Goal: Information Seeking & Learning: Understand process/instructions

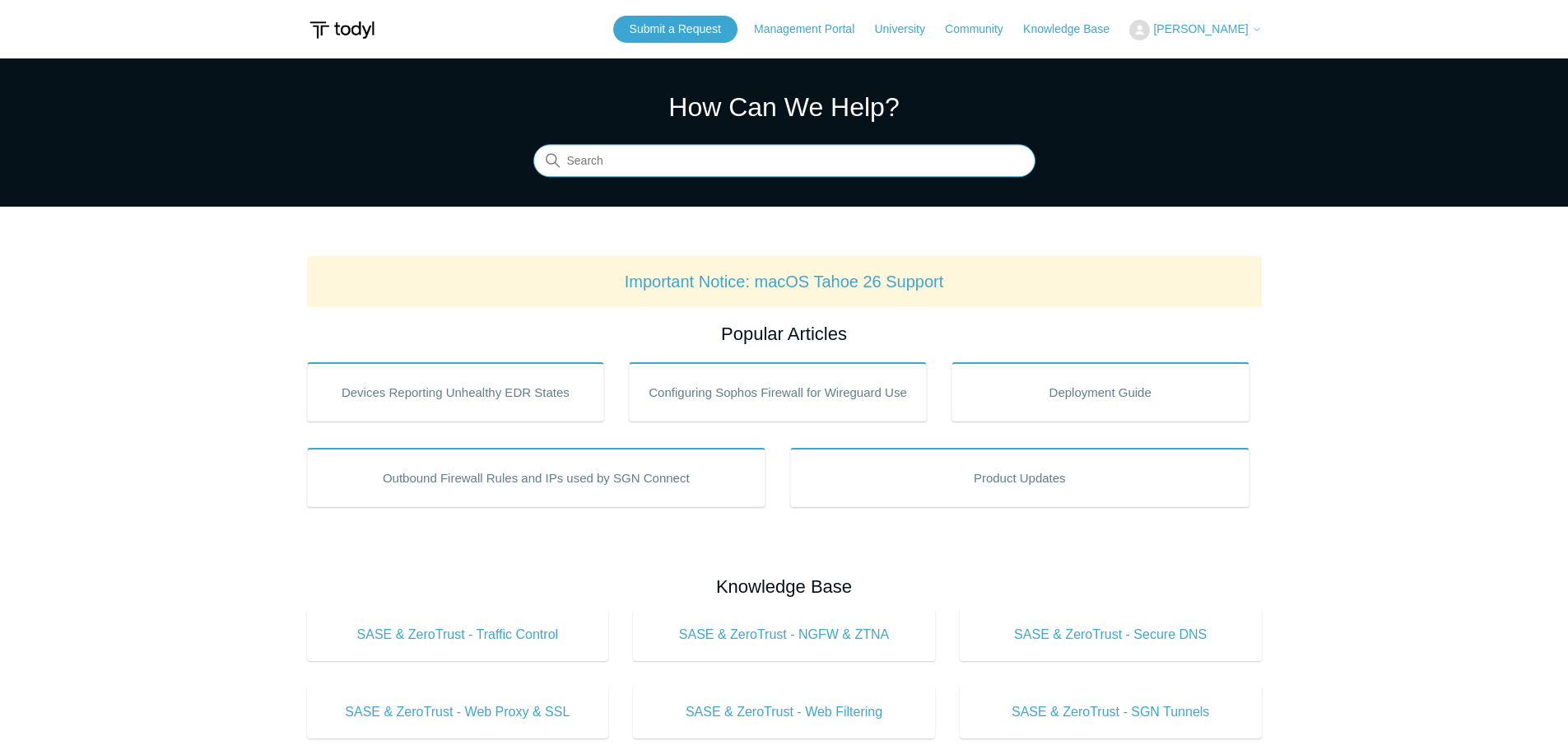
click at [654, 155] on input "Search" at bounding box center [784, 161] width 502 height 33
type input "watchguard"
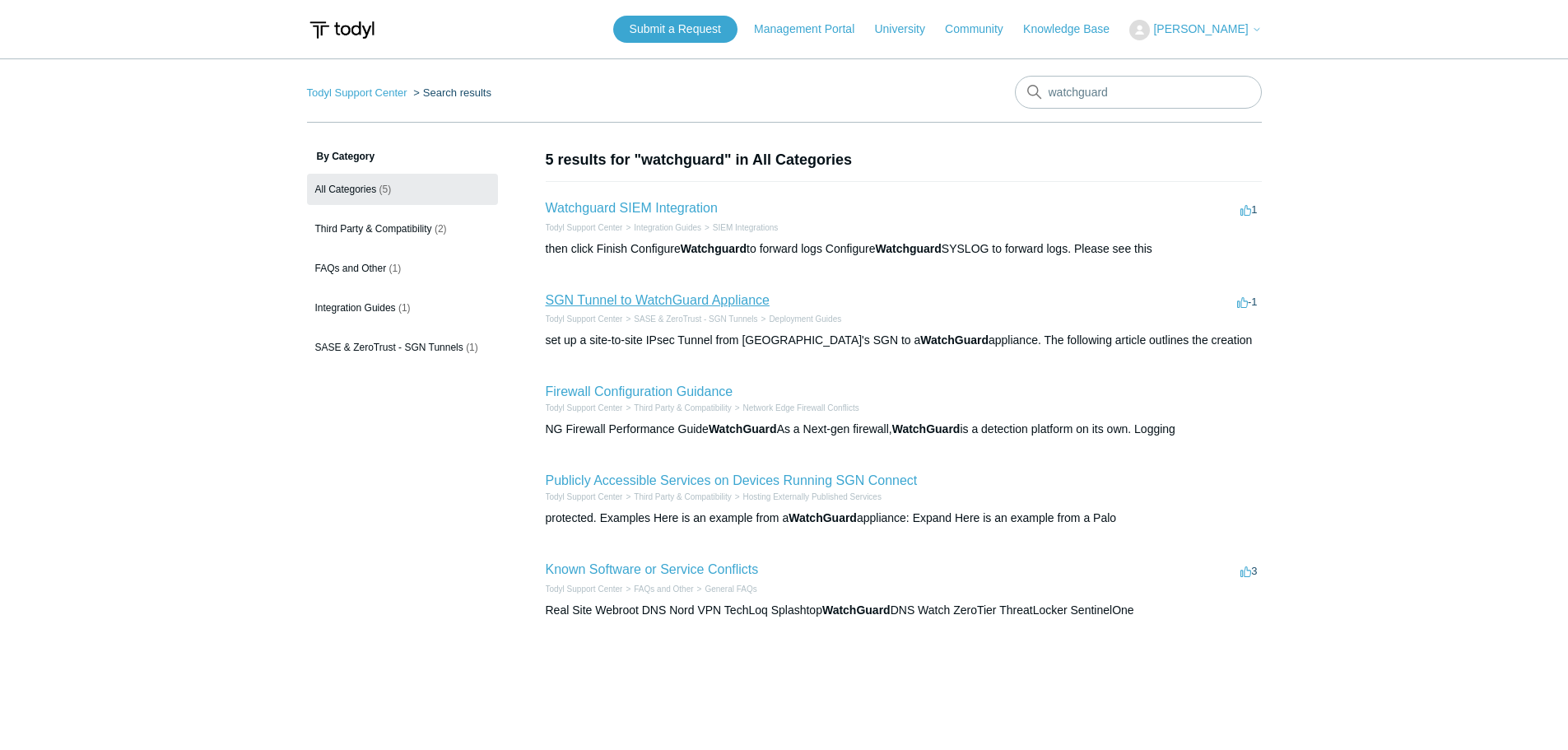
click at [635, 294] on link "SGN Tunnel to WatchGuard Appliance" at bounding box center [657, 300] width 224 height 14
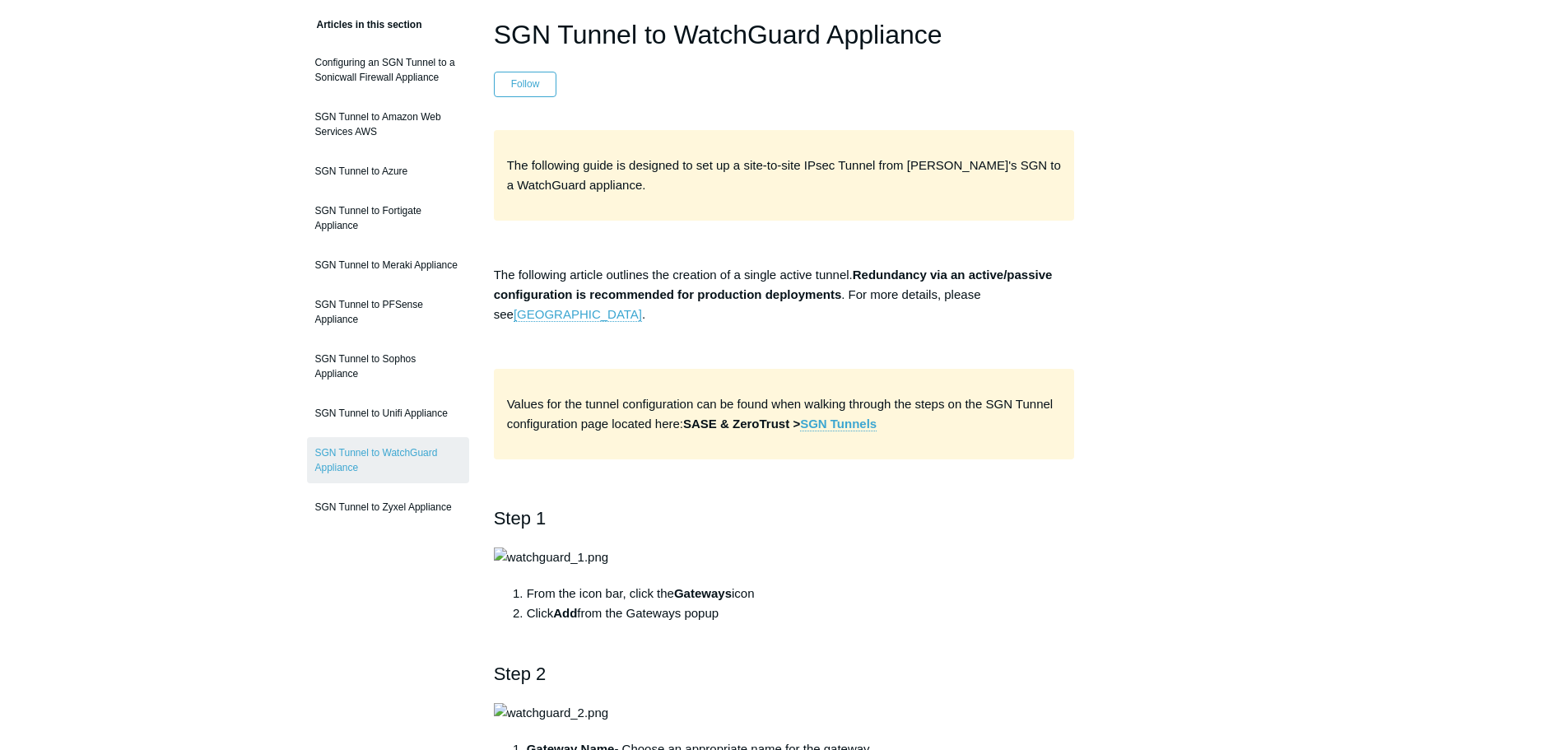
scroll to position [164, 0]
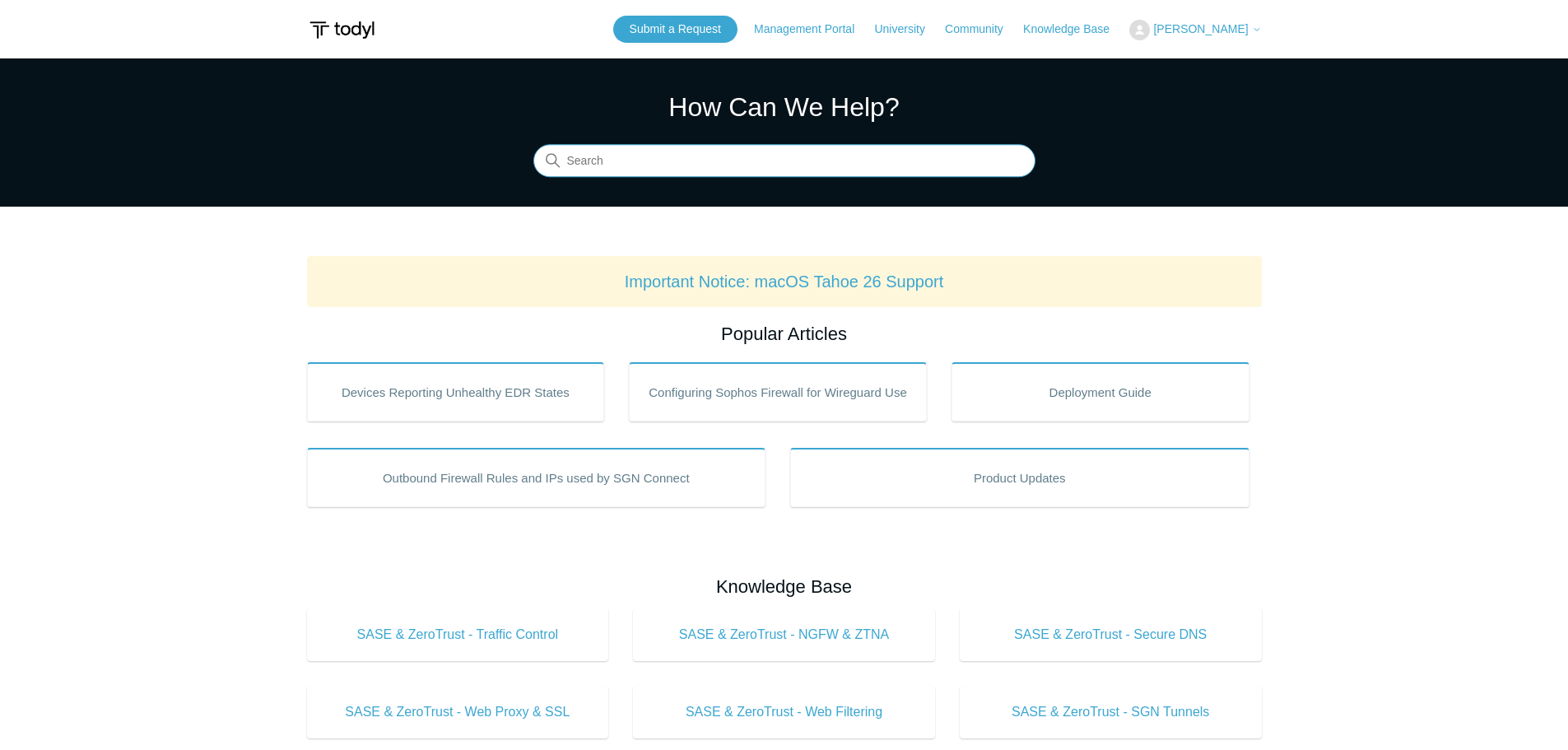
click at [689, 159] on input "Search" at bounding box center [784, 161] width 502 height 33
type input "watchguard"
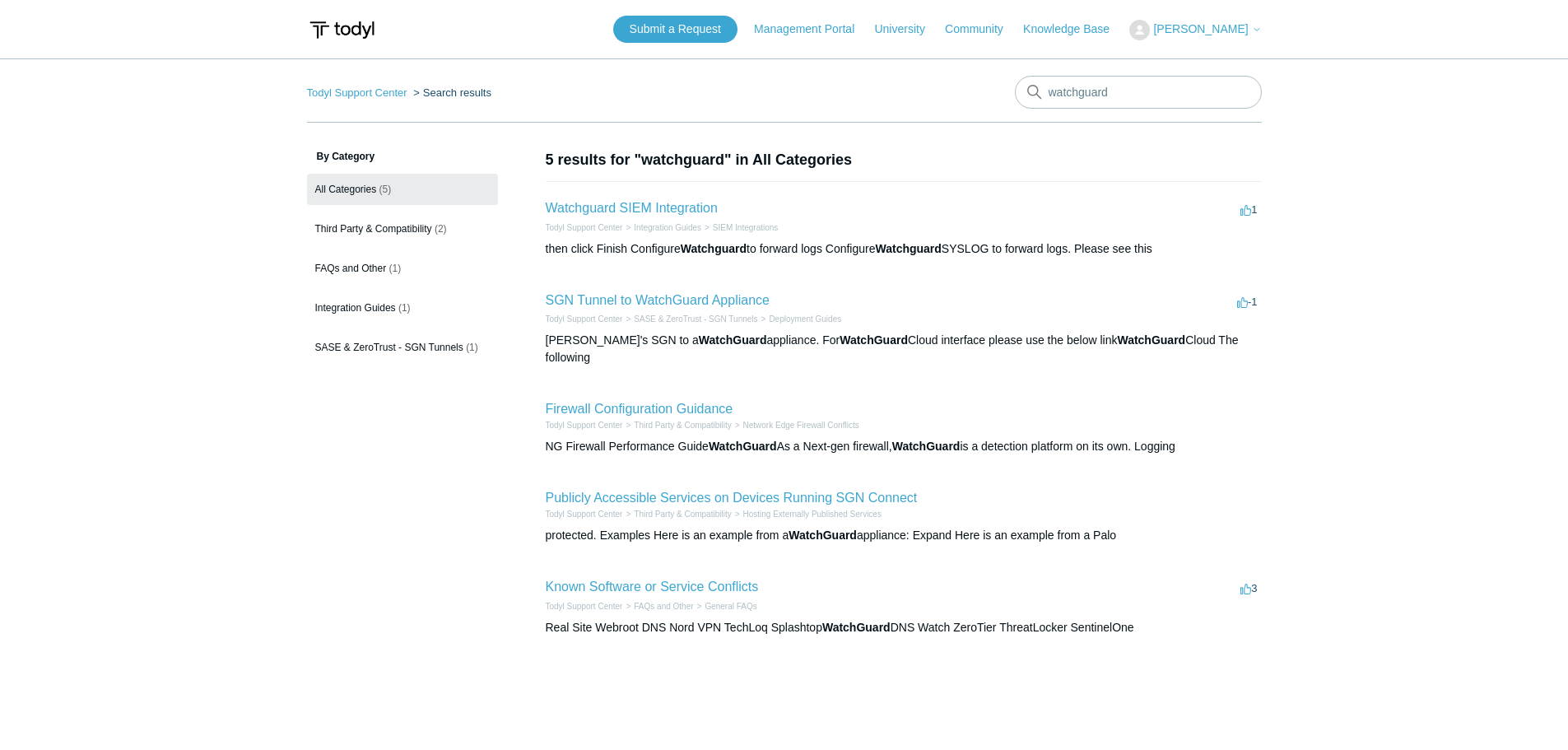
click at [973, 196] on li "Watchguard SIEM Integration 1 vote 1 Todyl Support Center Integration Guides SI…" at bounding box center [904, 228] width 716 height 93
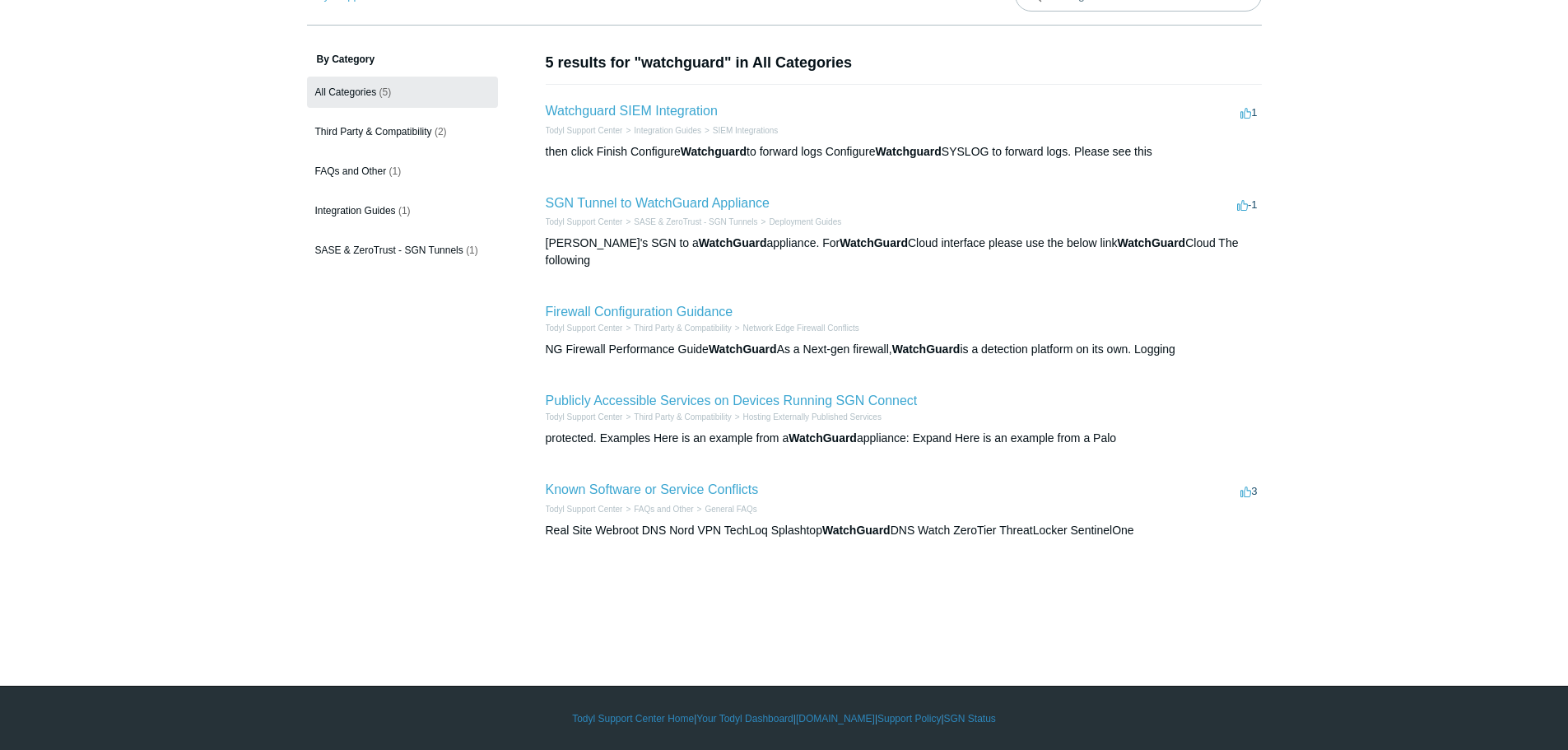
scroll to position [98, 0]
click at [1396, 324] on main "Todyl Support Center Search results watchguard By Category All Categories (5) T…" at bounding box center [784, 298] width 1568 height 675
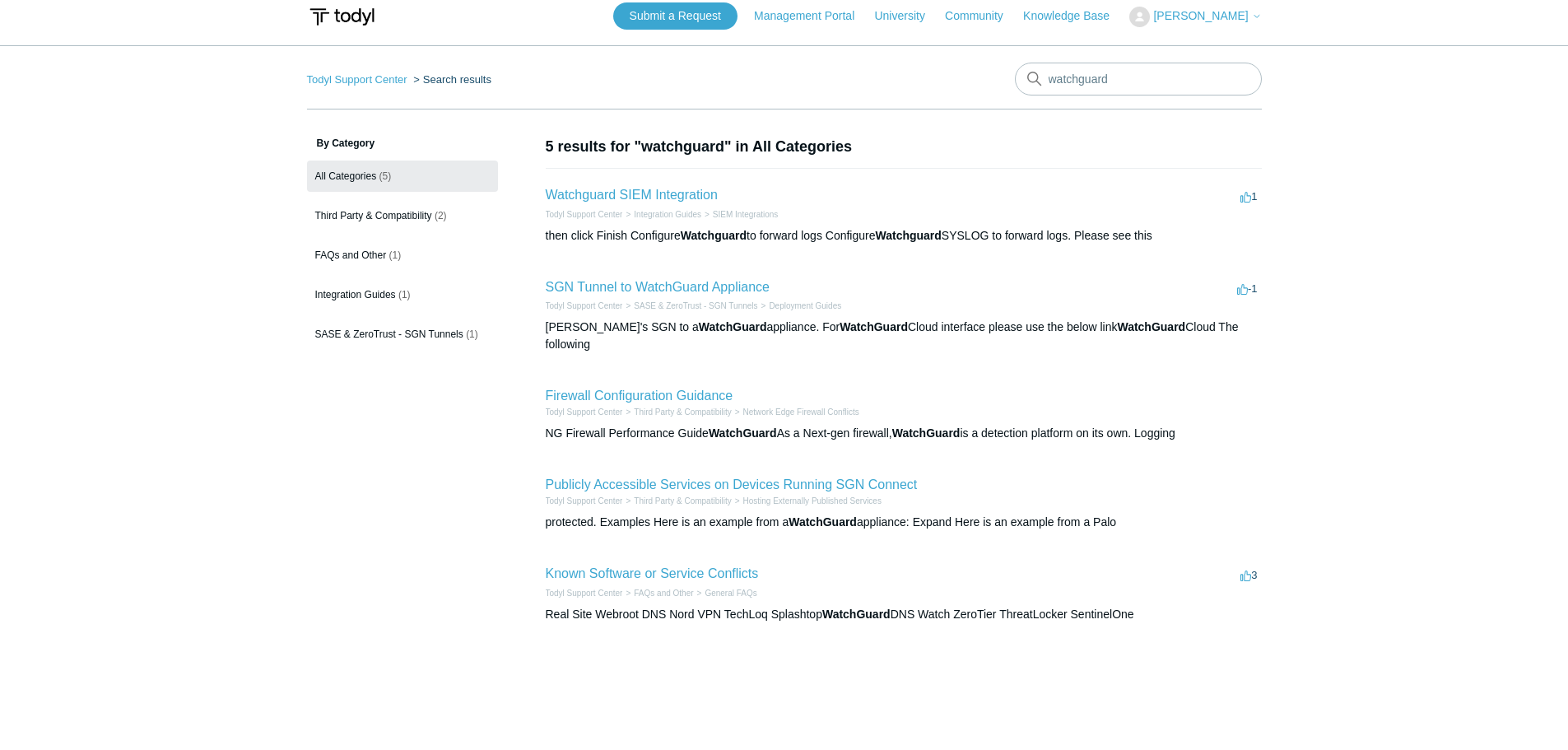
scroll to position [0, 0]
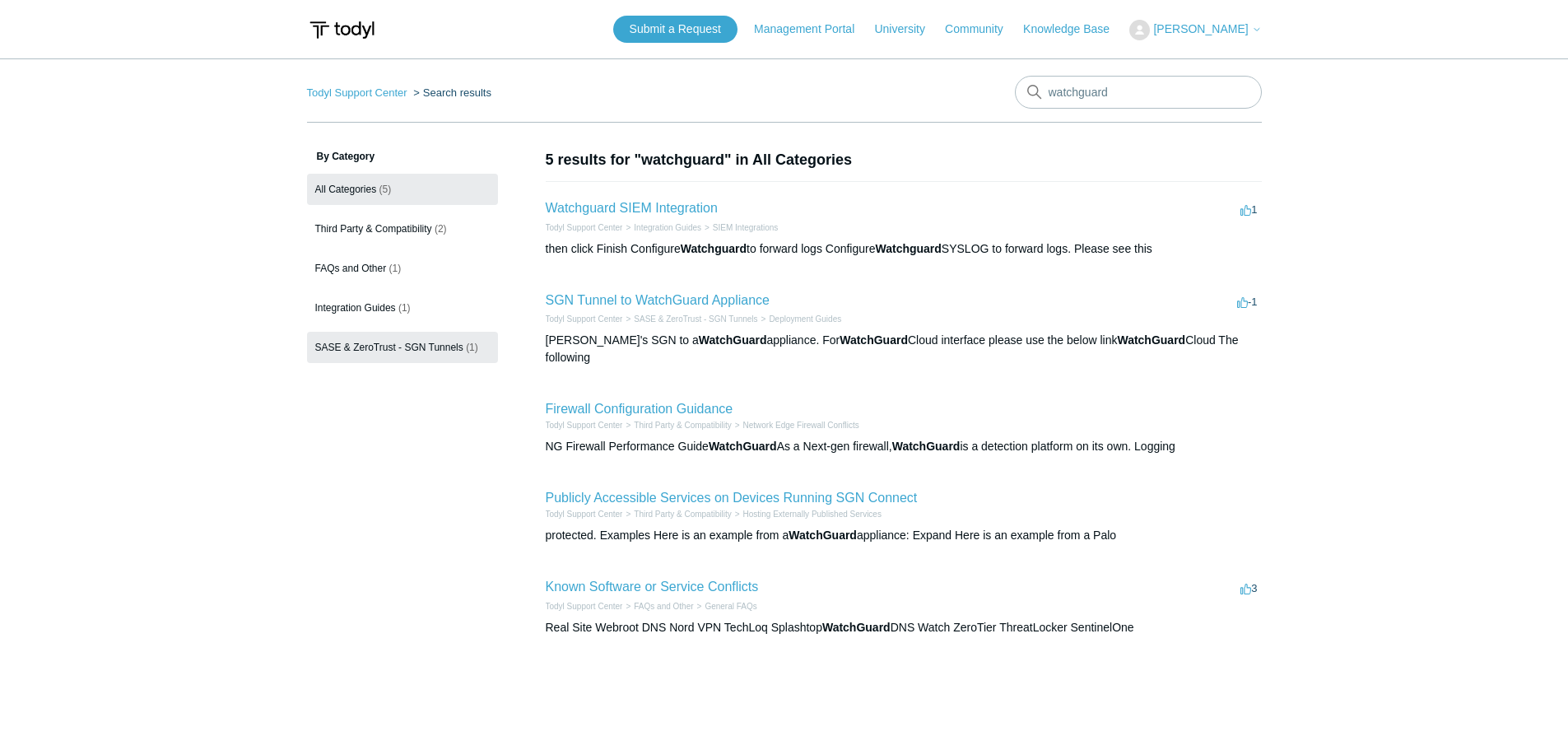
click at [422, 352] on span "SASE & ZeroTrust - SGN Tunnels" at bounding box center [389, 347] width 149 height 11
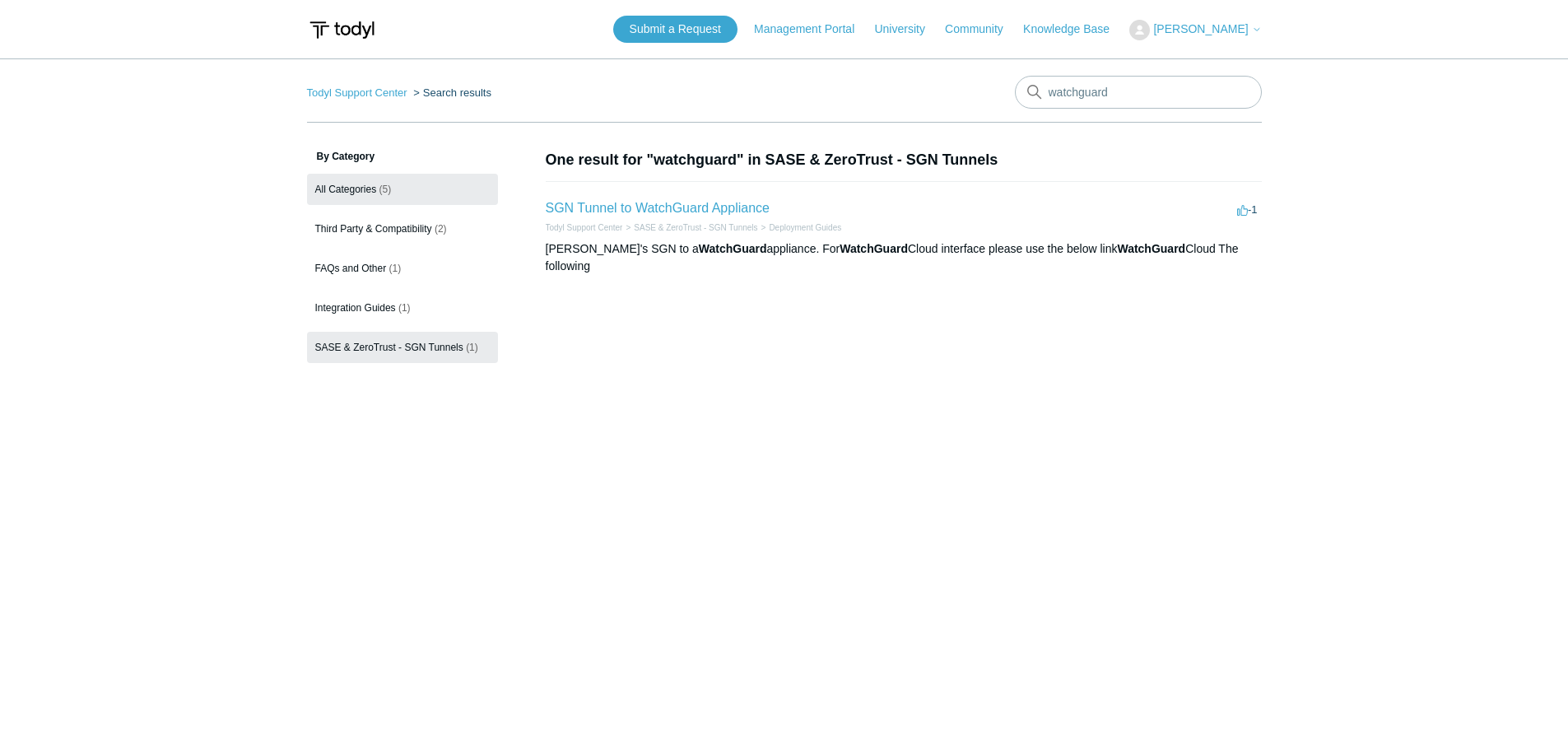
click at [354, 191] on span "All Categories" at bounding box center [346, 189] width 62 height 11
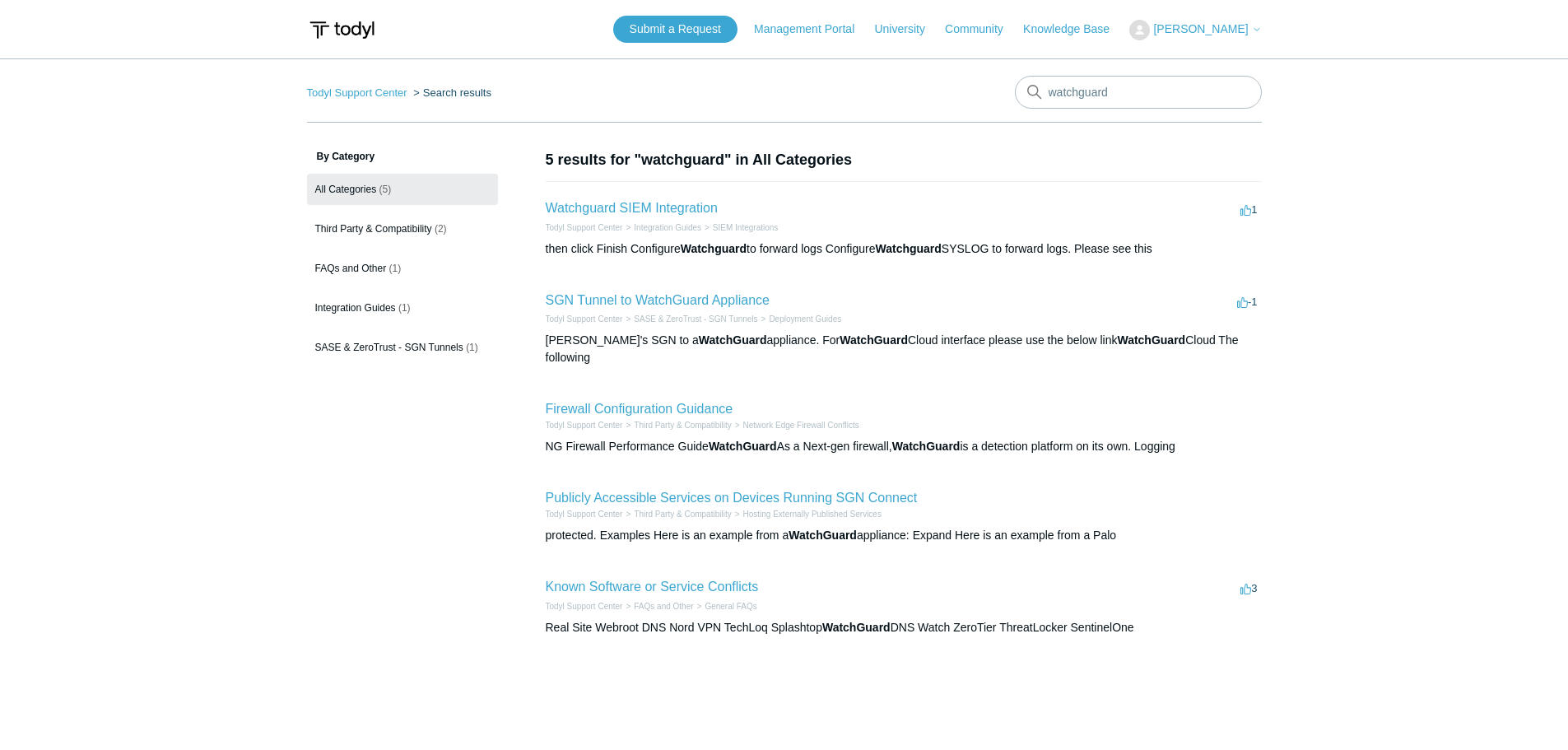
drag, startPoint x: 356, startPoint y: 188, endPoint x: 424, endPoint y: 201, distance: 69.2
click at [356, 188] on span "All Categories" at bounding box center [346, 189] width 62 height 11
click at [413, 346] on span "SASE & ZeroTrust - SGN Tunnels" at bounding box center [389, 347] width 149 height 11
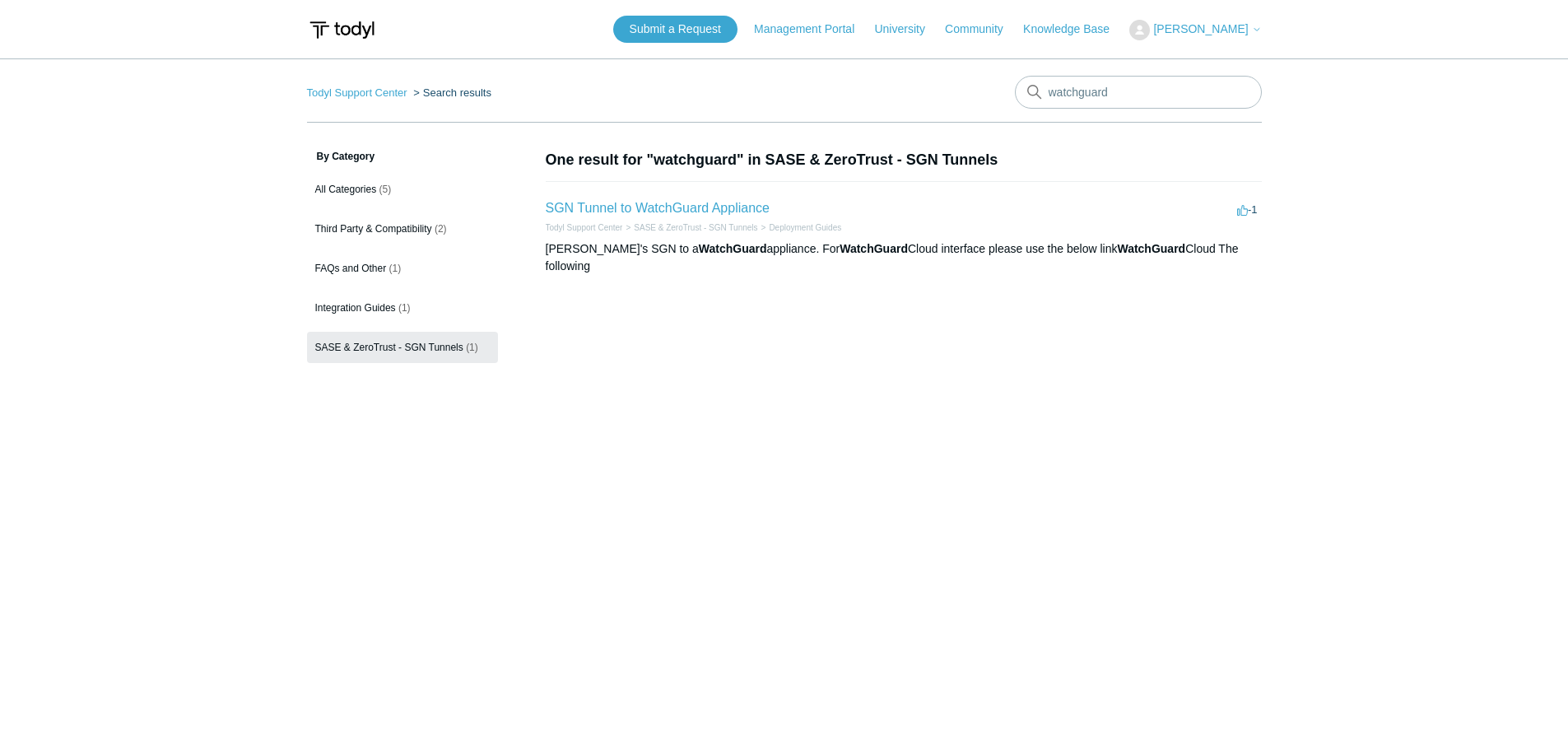
click at [667, 361] on section "One result for "watchguard" in SASE & ZeroTrust - SGN Tunnels SGN Tunnel to Wat…" at bounding box center [904, 281] width 716 height 264
click at [1106, 422] on main "Todyl Support Center Search results watchguard By Category All Categories (5) T…" at bounding box center [784, 396] width 1568 height 675
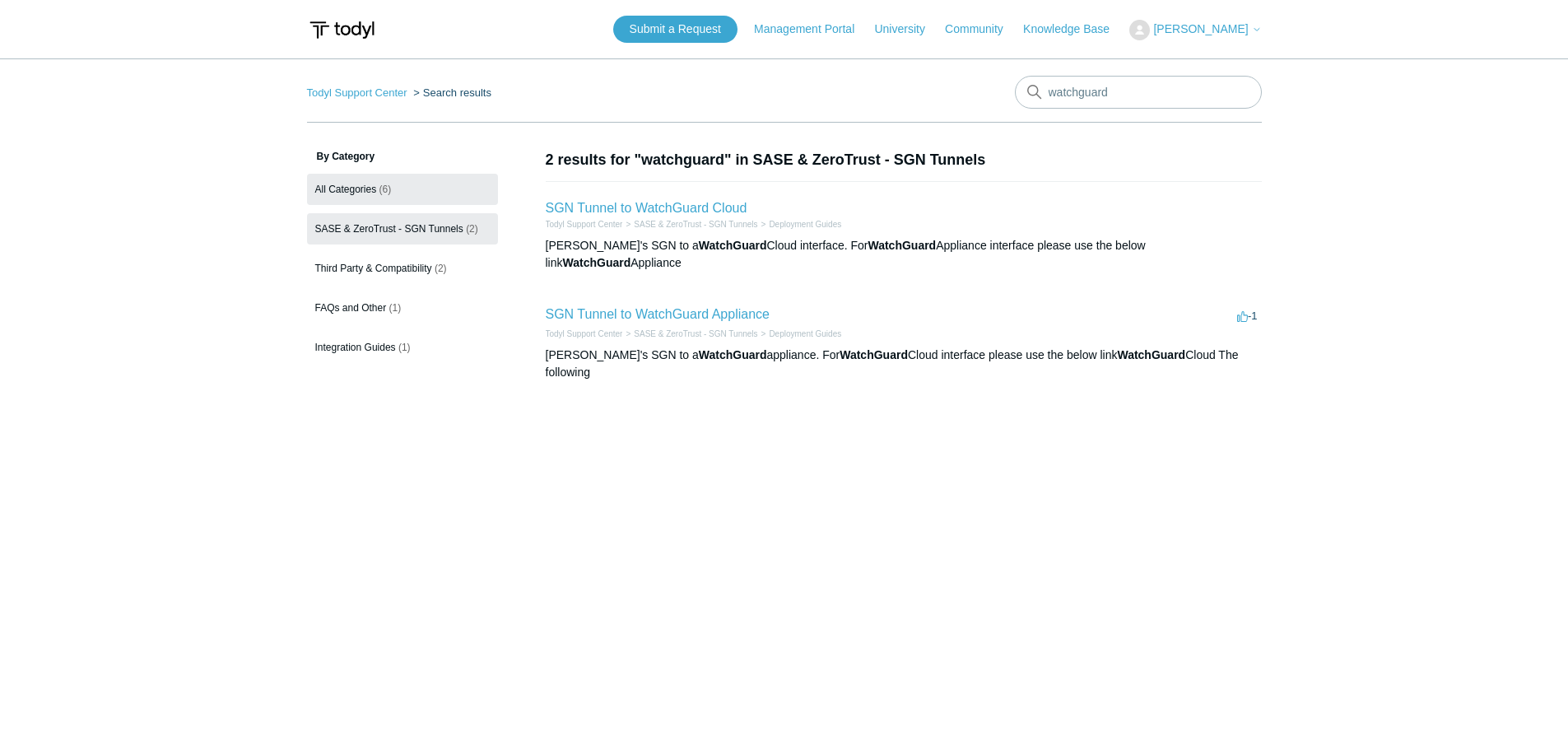
click at [348, 186] on span "All Categories" at bounding box center [346, 189] width 62 height 11
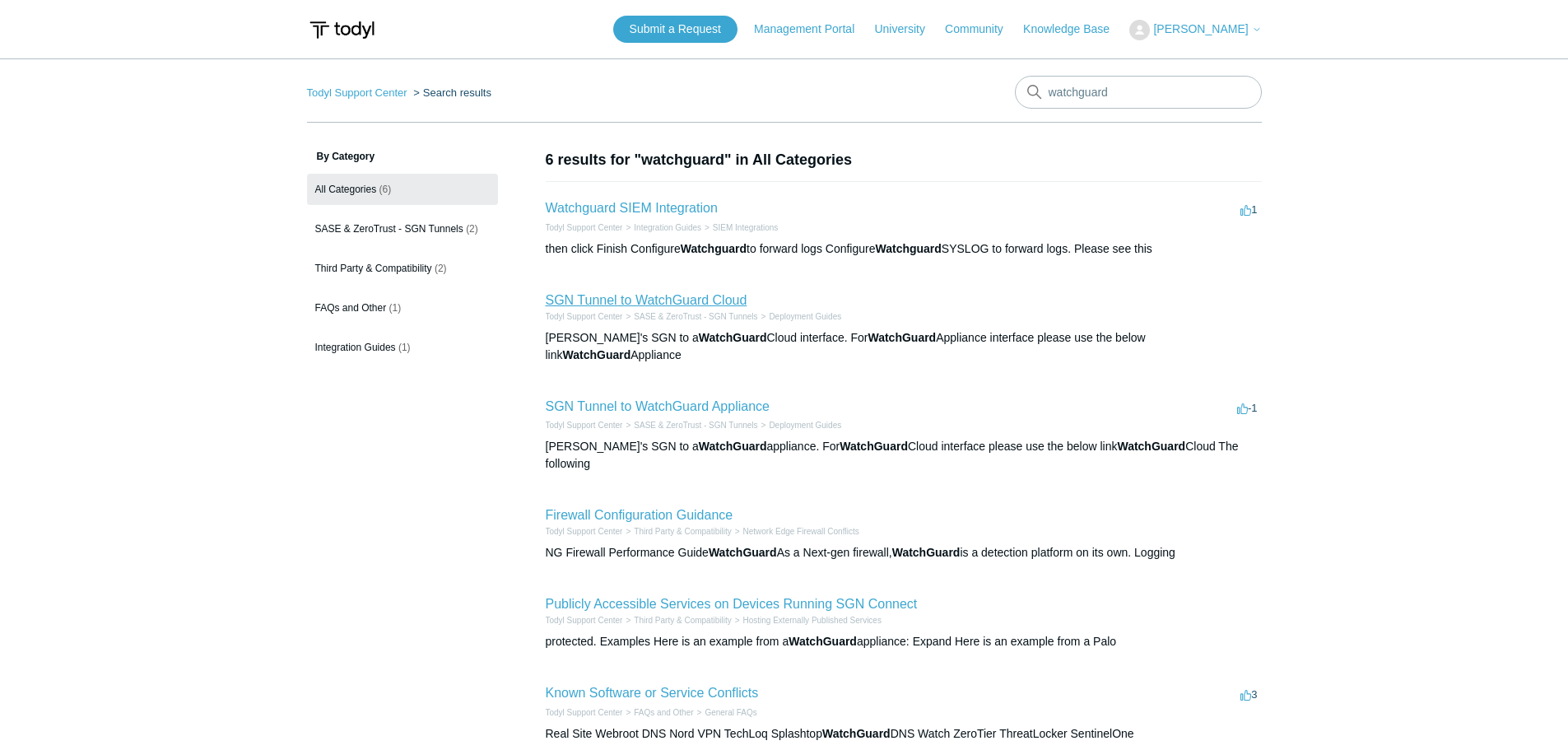
click at [700, 298] on link "SGN Tunnel to WatchGuard Cloud" at bounding box center [646, 300] width 201 height 14
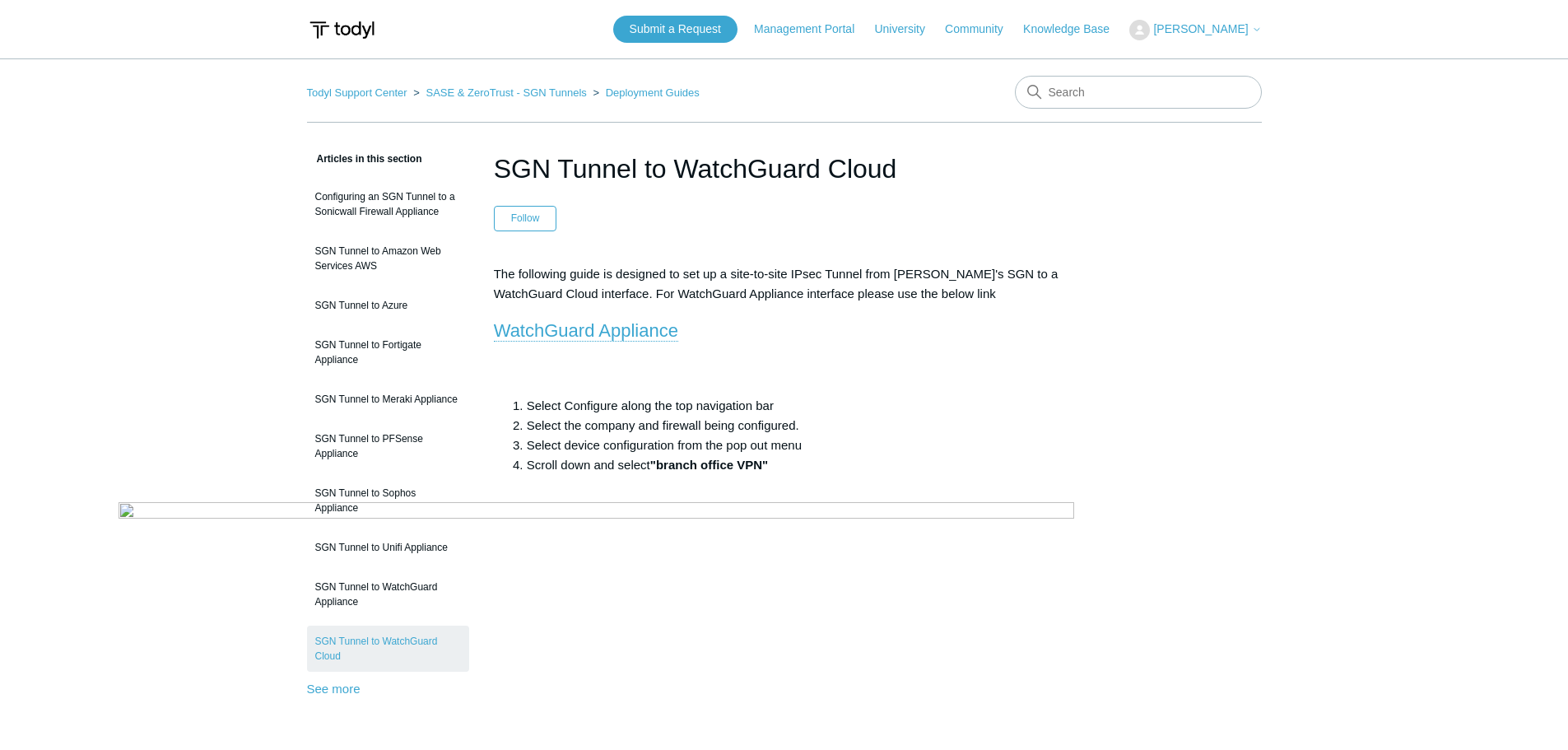
click at [599, 344] on h2 "WatchGuard Appliance" at bounding box center [784, 331] width 581 height 29
click at [600, 333] on link "WatchGuard Appliance" at bounding box center [586, 331] width 185 height 21
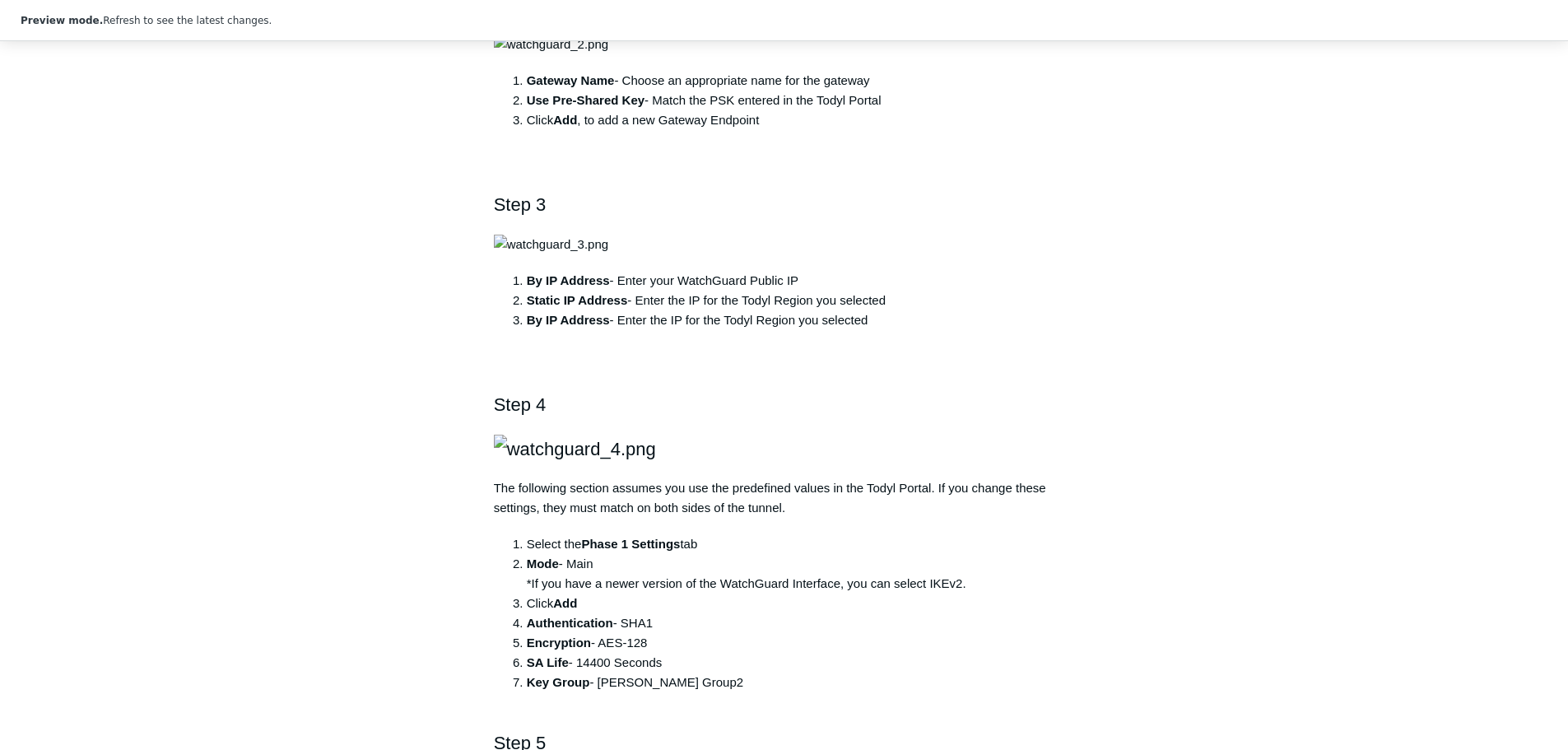
scroll to position [824, 0]
click at [1144, 381] on div "Articles in this section Configuring an SGN Tunnel to a Sonicwall Firewall Appl…" at bounding box center [784, 678] width 955 height 2705
click at [342, 210] on aside "Articles in this section Configuring an SGN Tunnel to a Sonicwall Firewall Appl…" at bounding box center [388, 670] width 162 height 2690
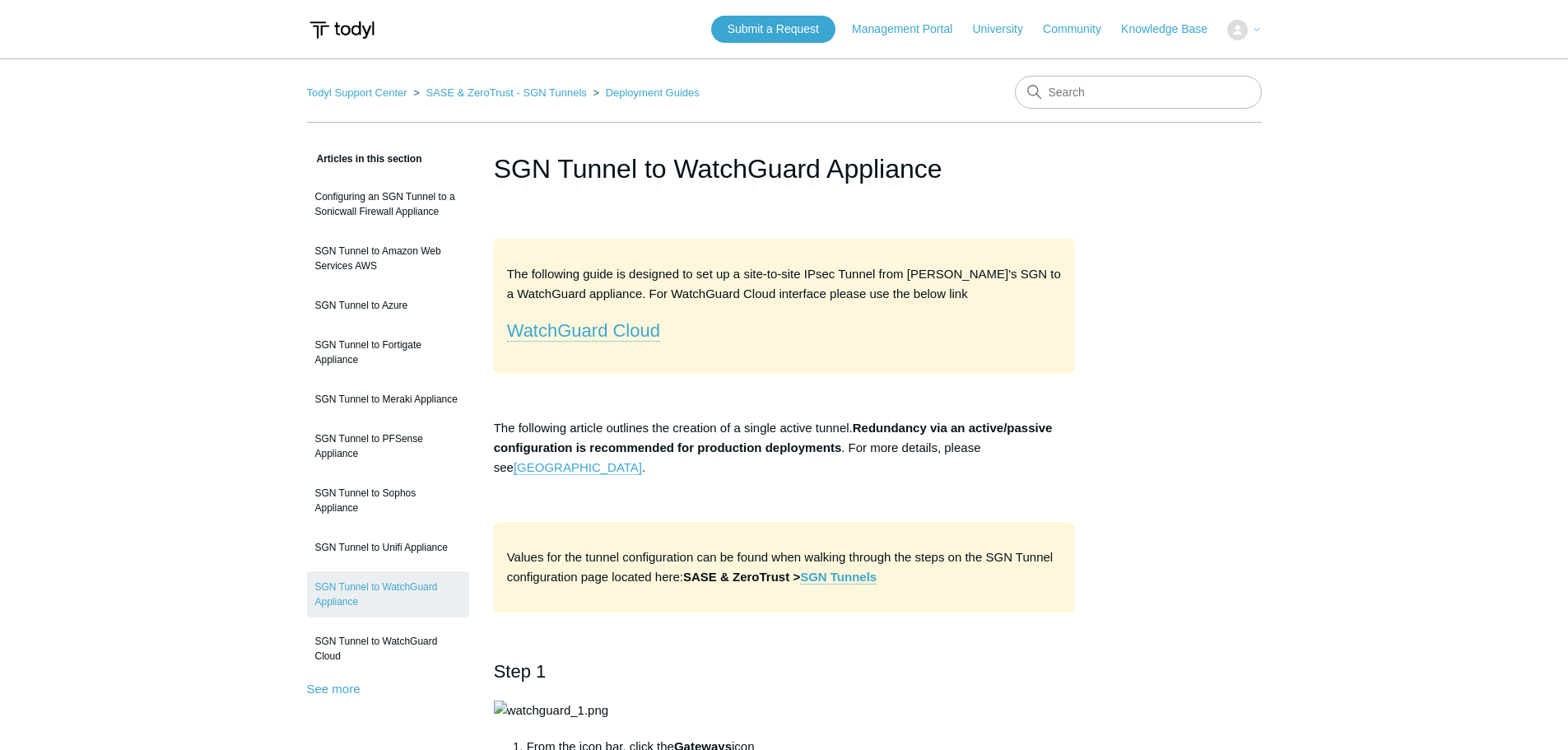
scroll to position [824, 0]
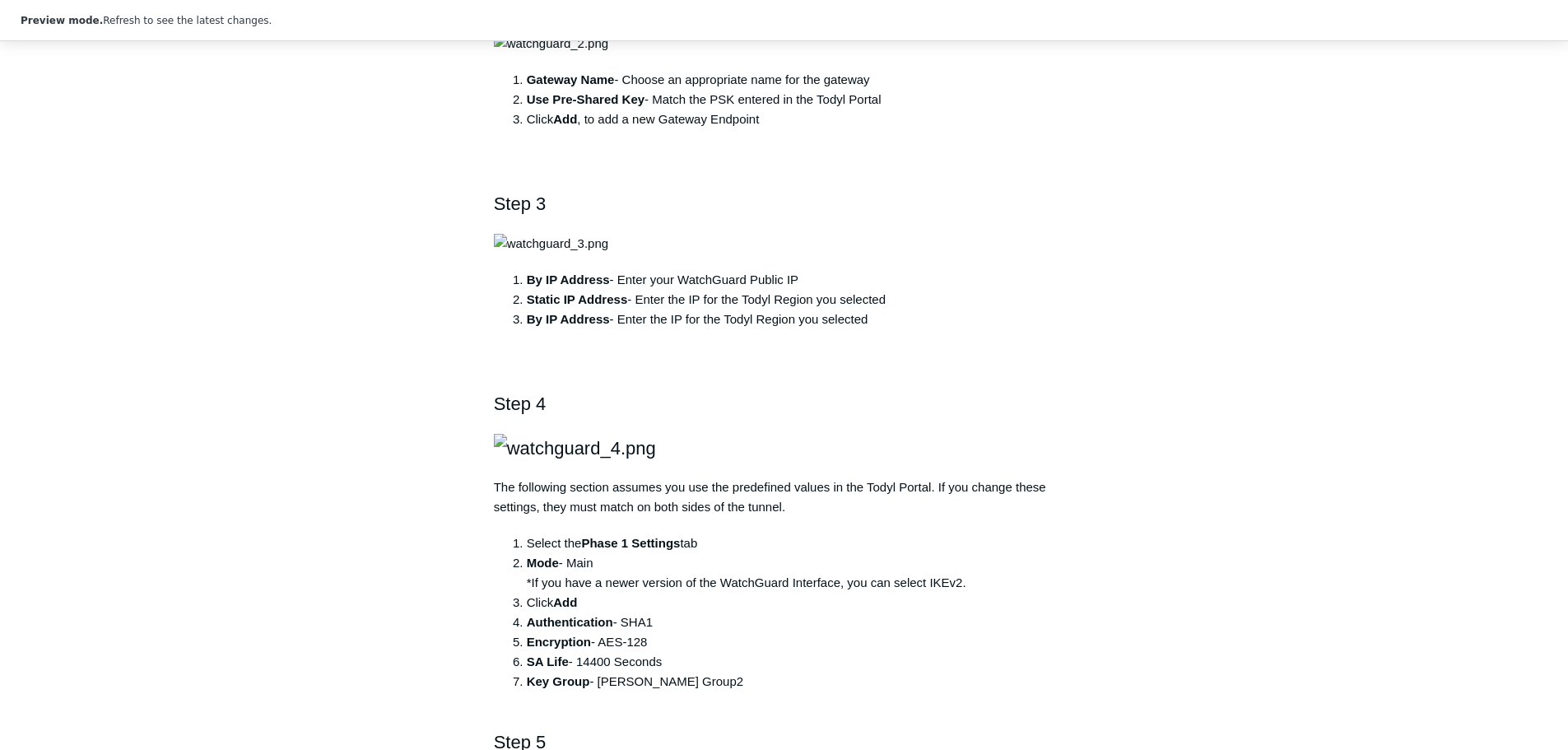
drag, startPoint x: 1196, startPoint y: 358, endPoint x: 1125, endPoint y: 356, distance: 71.0
click at [1168, 357] on div "Articles in this section Configuring an SGN Tunnel to a Sonicwall Firewall Appl…" at bounding box center [784, 678] width 955 height 2705
click at [328, 54] on aside "Articles in this section Configuring an SGN Tunnel to a Sonicwall Firewall Appl…" at bounding box center [388, 670] width 162 height 2690
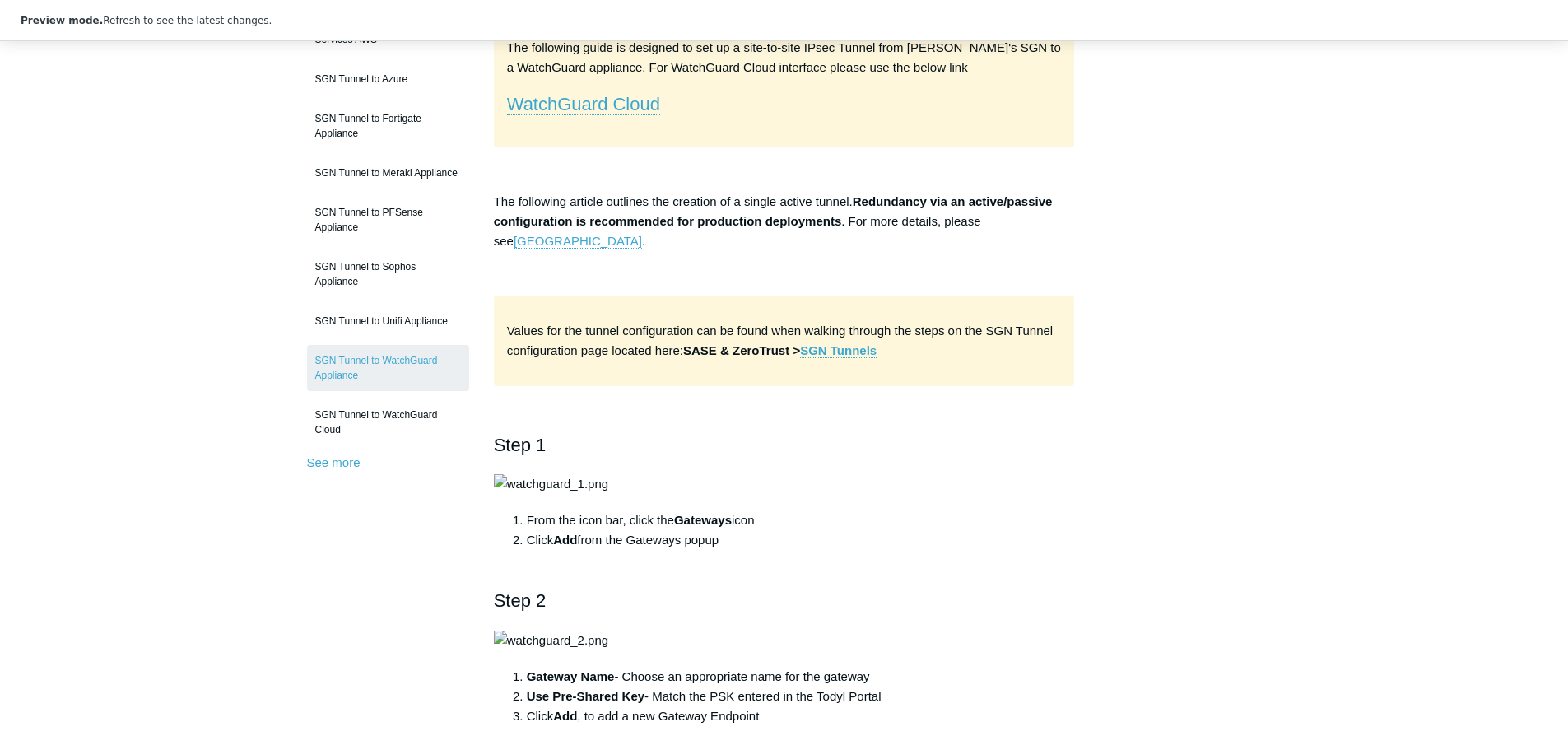
scroll to position [0, 0]
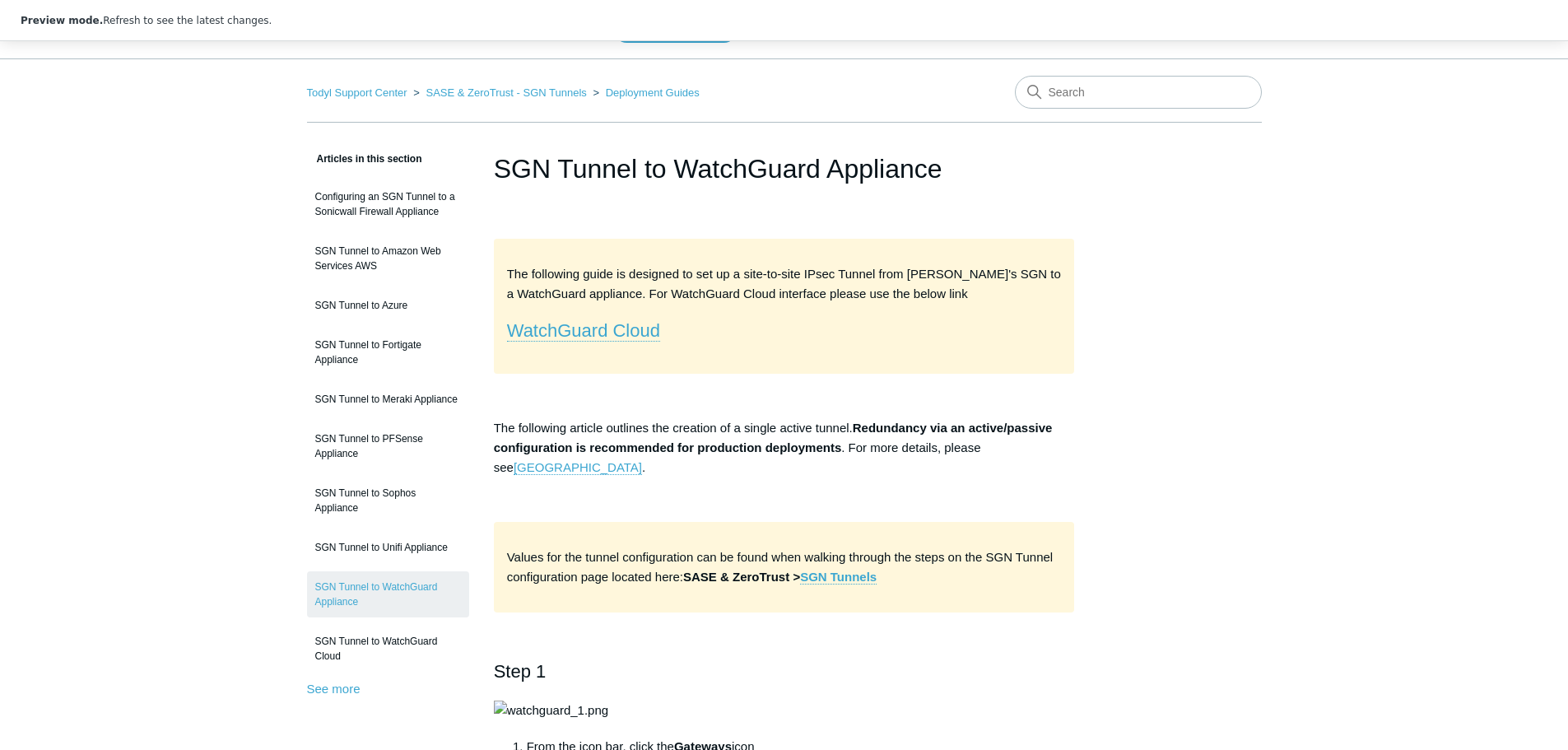
drag, startPoint x: 158, startPoint y: 240, endPoint x: 146, endPoint y: 225, distance: 19.2
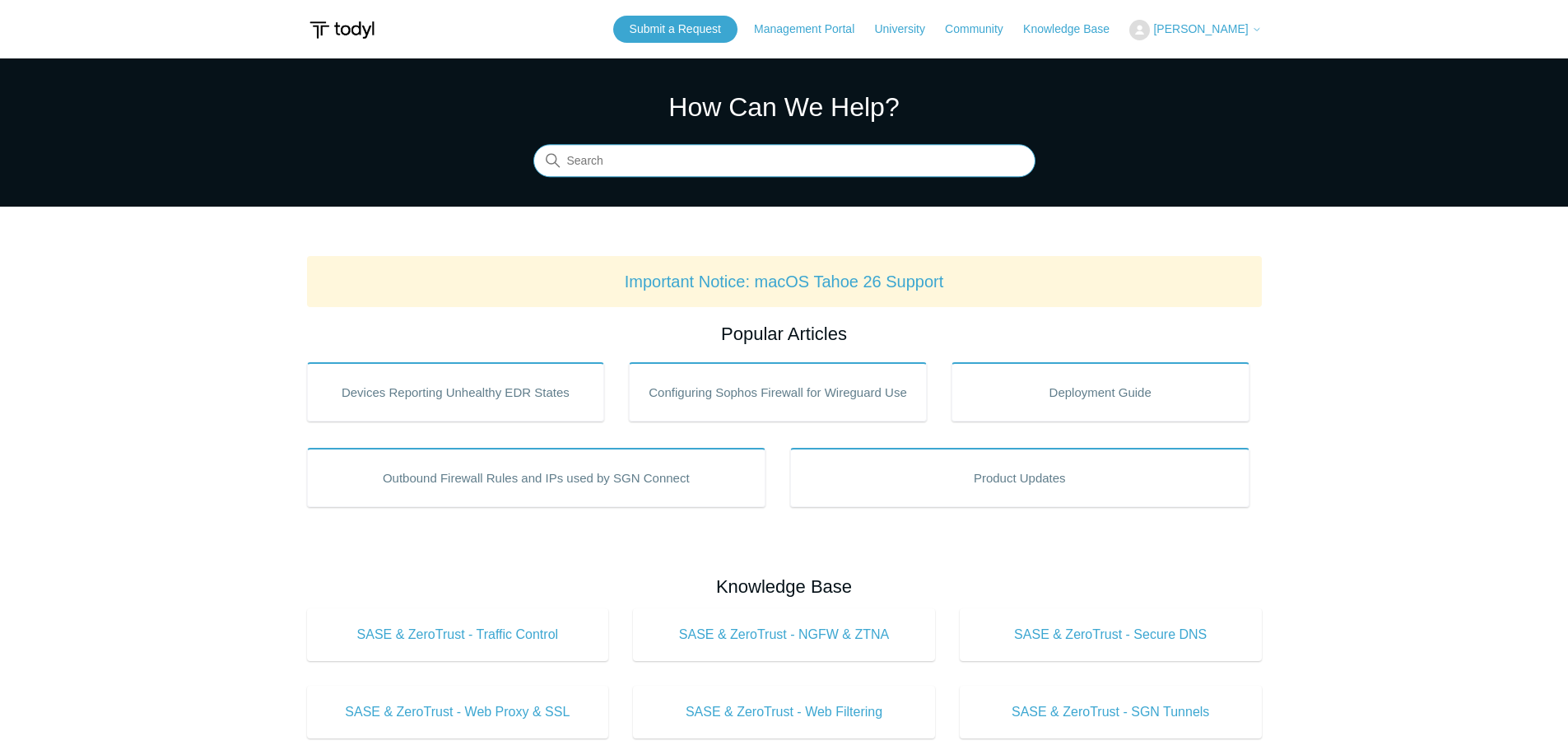
click at [651, 164] on input "Search" at bounding box center [784, 161] width 502 height 33
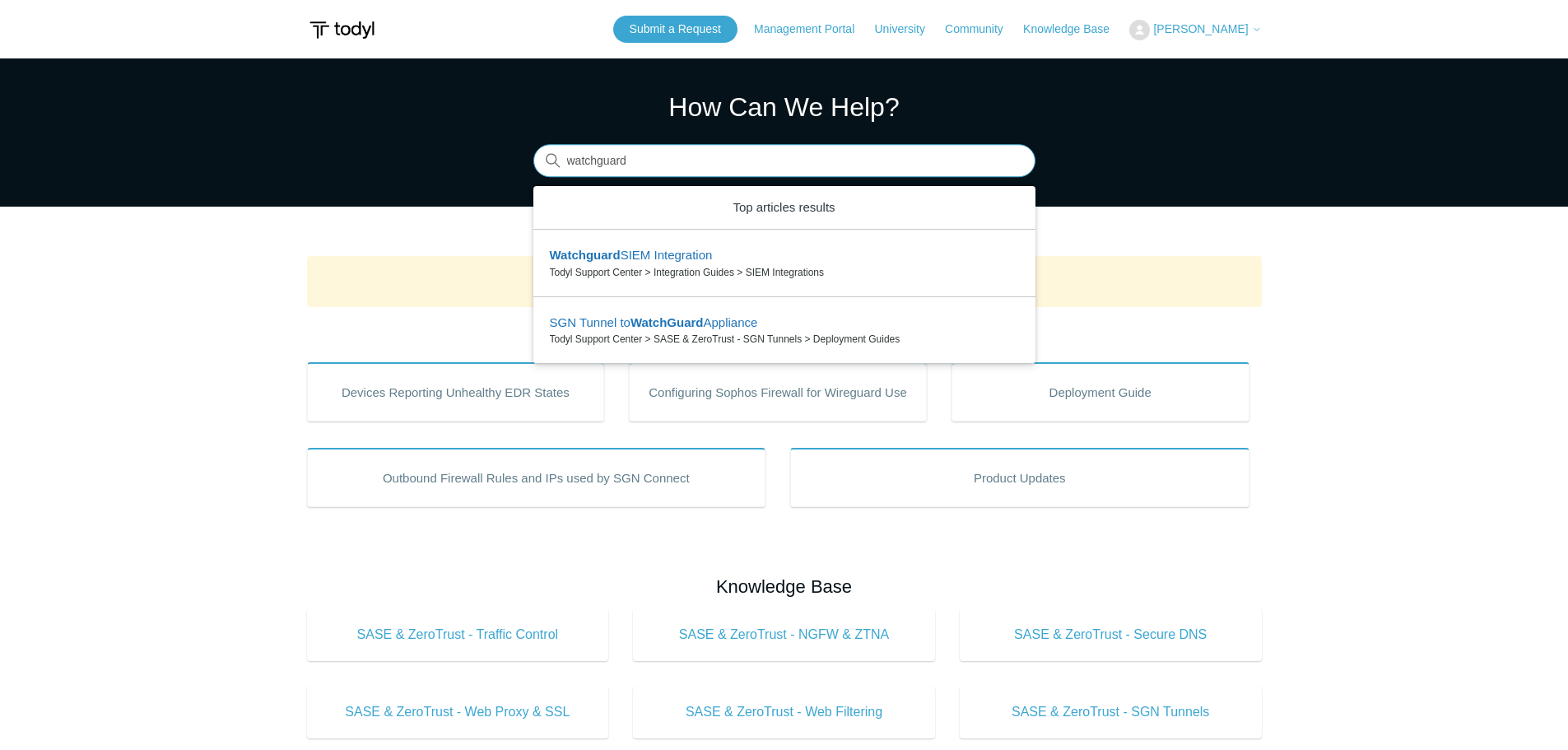
type input "watchguard"
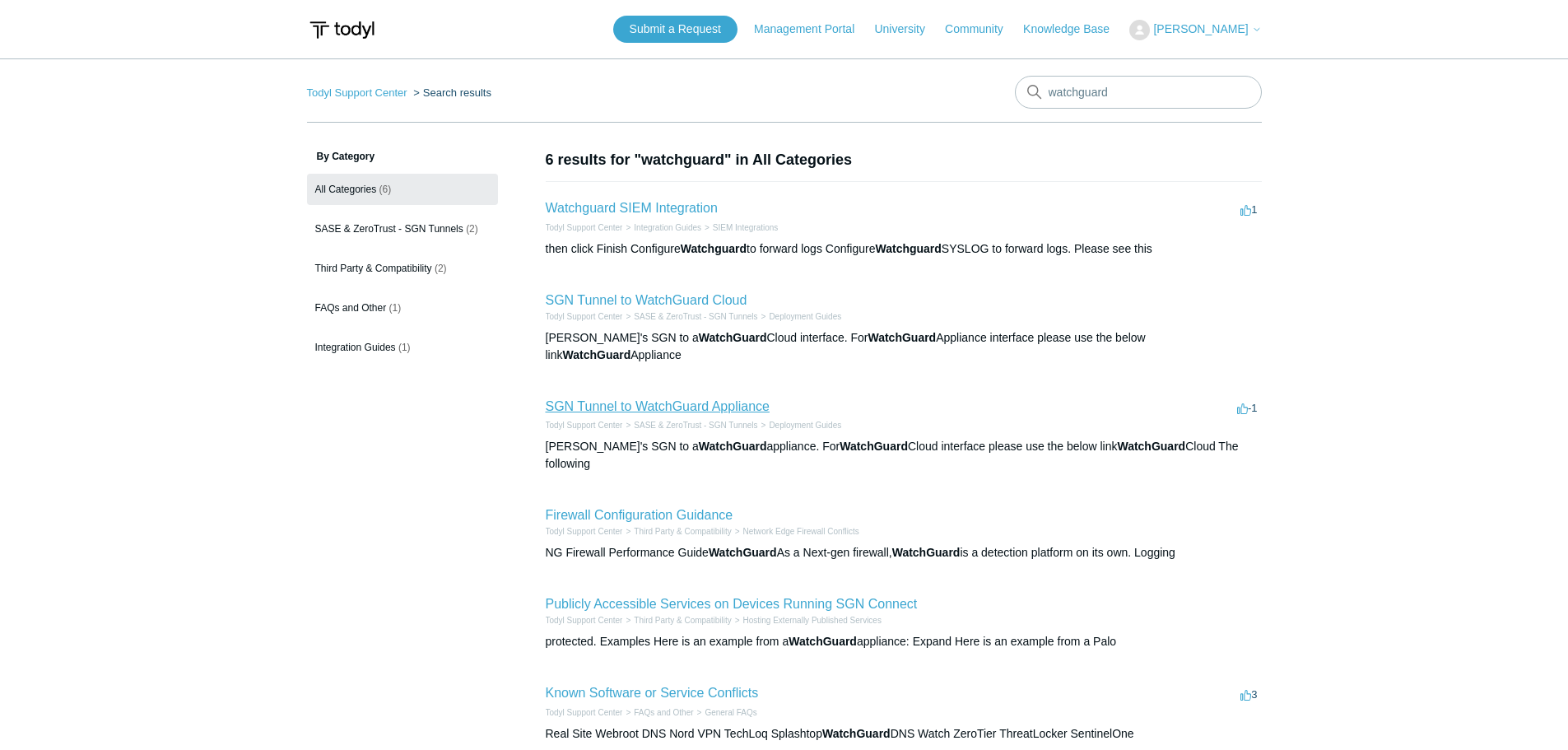
click at [685, 399] on link "SGN Tunnel to WatchGuard Appliance" at bounding box center [657, 406] width 224 height 14
click at [657, 297] on link "SGN Tunnel to WatchGuard Cloud" at bounding box center [646, 300] width 201 height 14
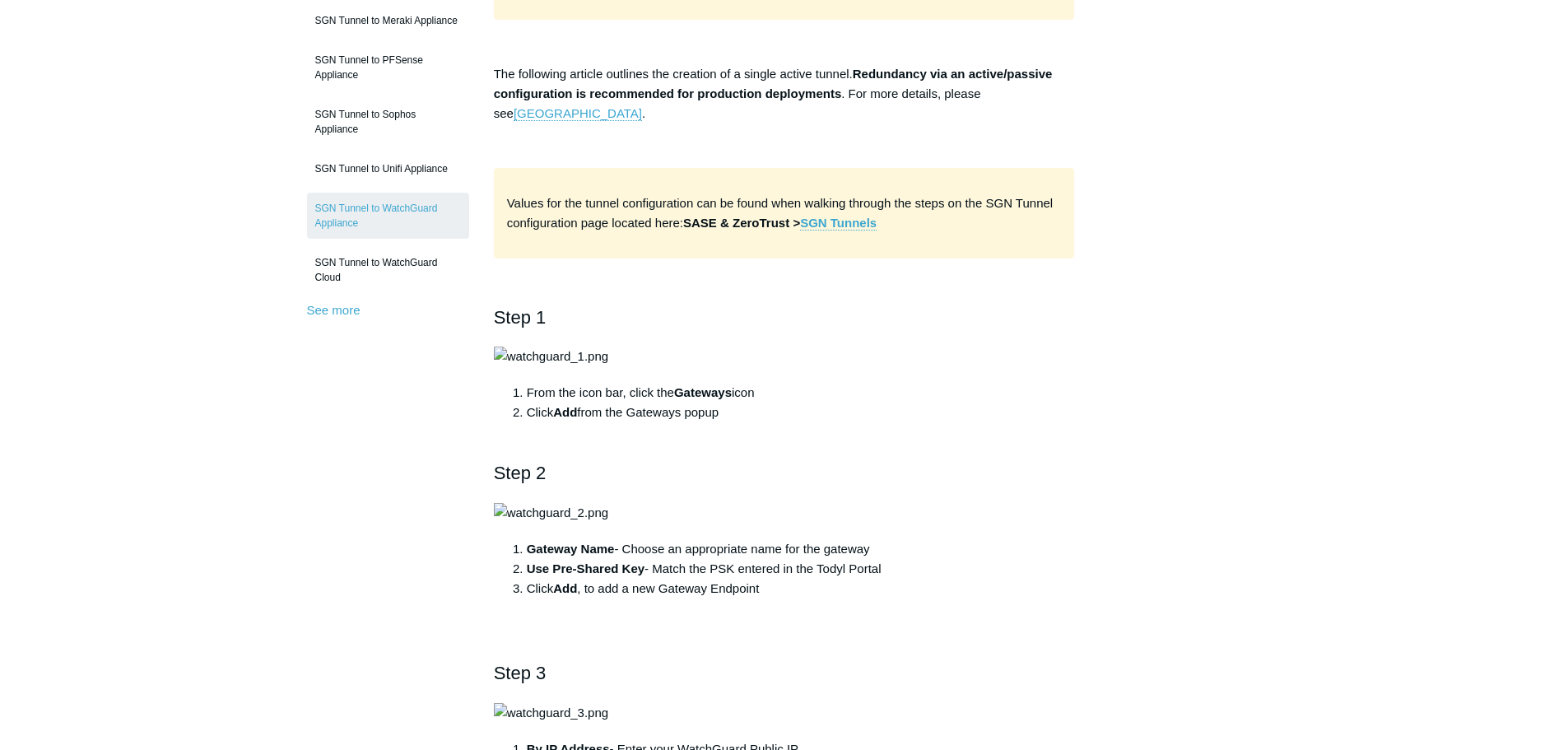
scroll to position [83, 0]
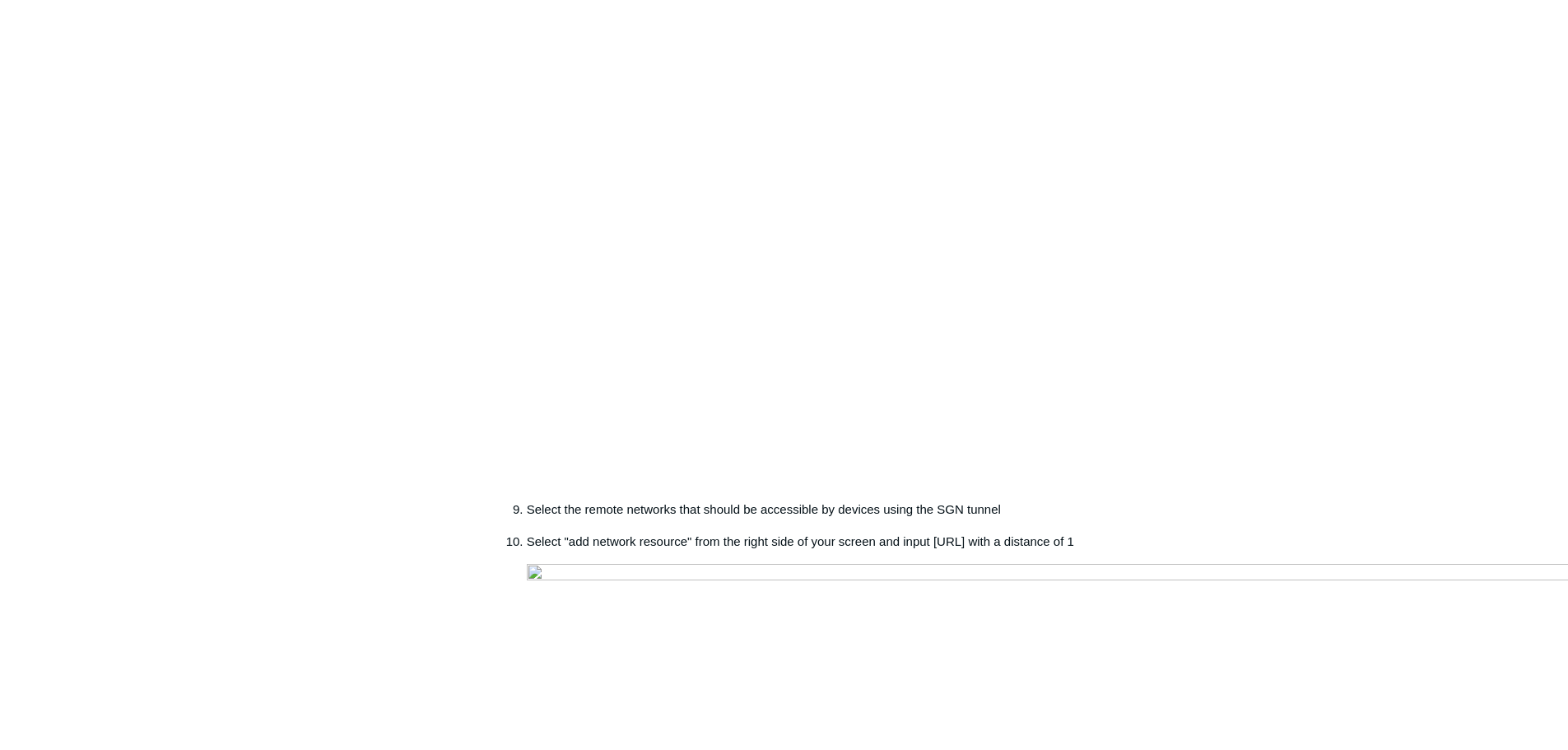
scroll to position [1977, 0]
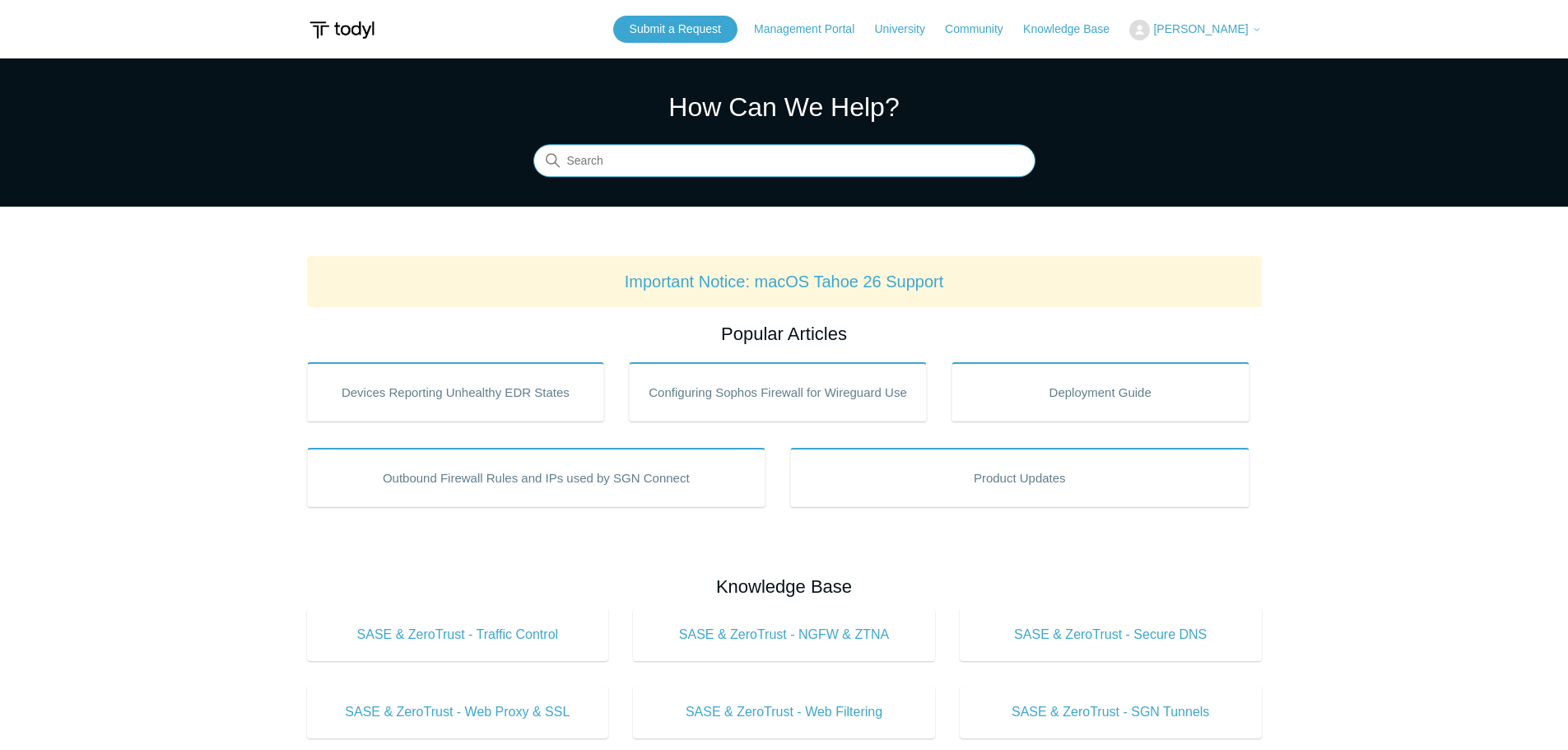
click at [648, 156] on input "Search" at bounding box center [784, 161] width 502 height 33
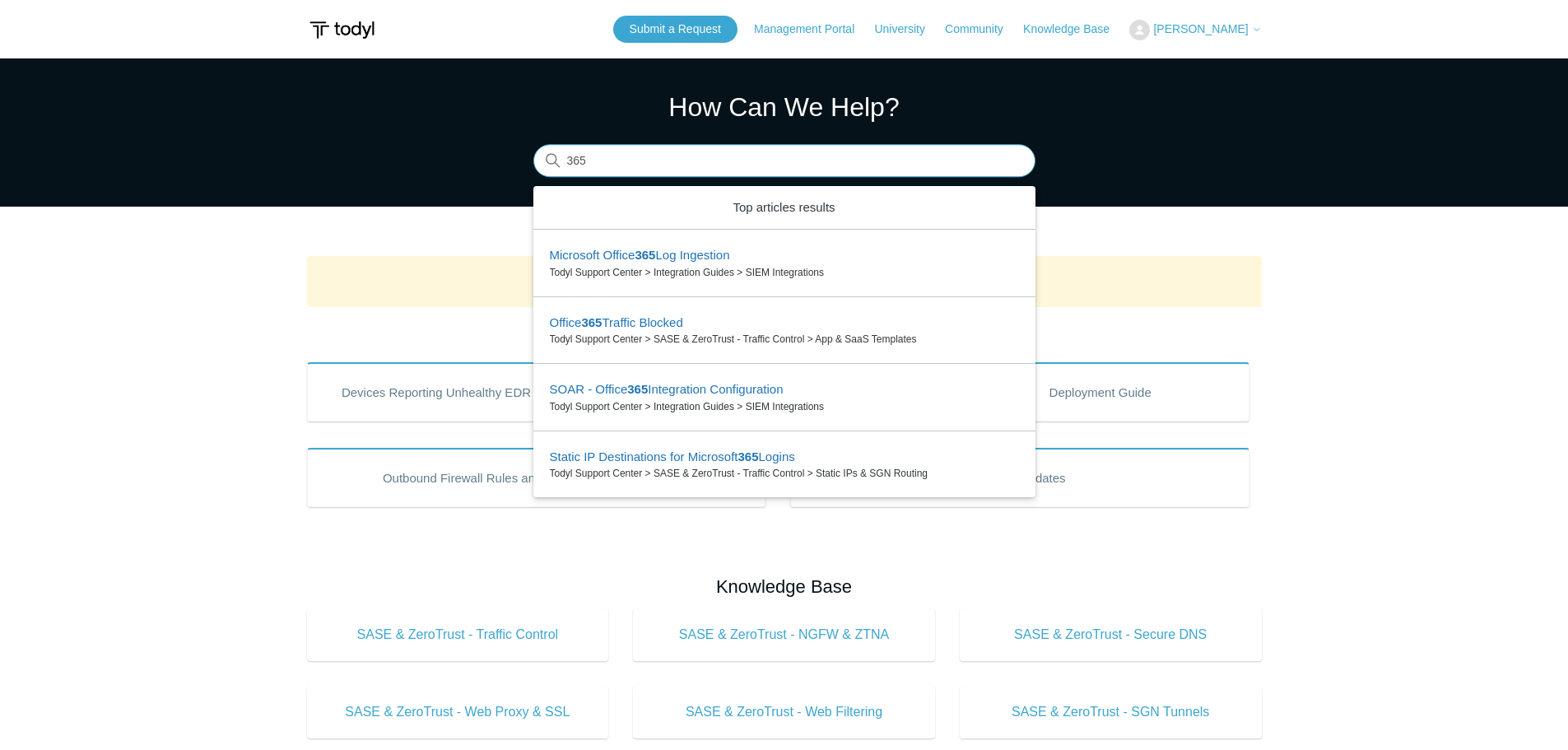
type input "365"
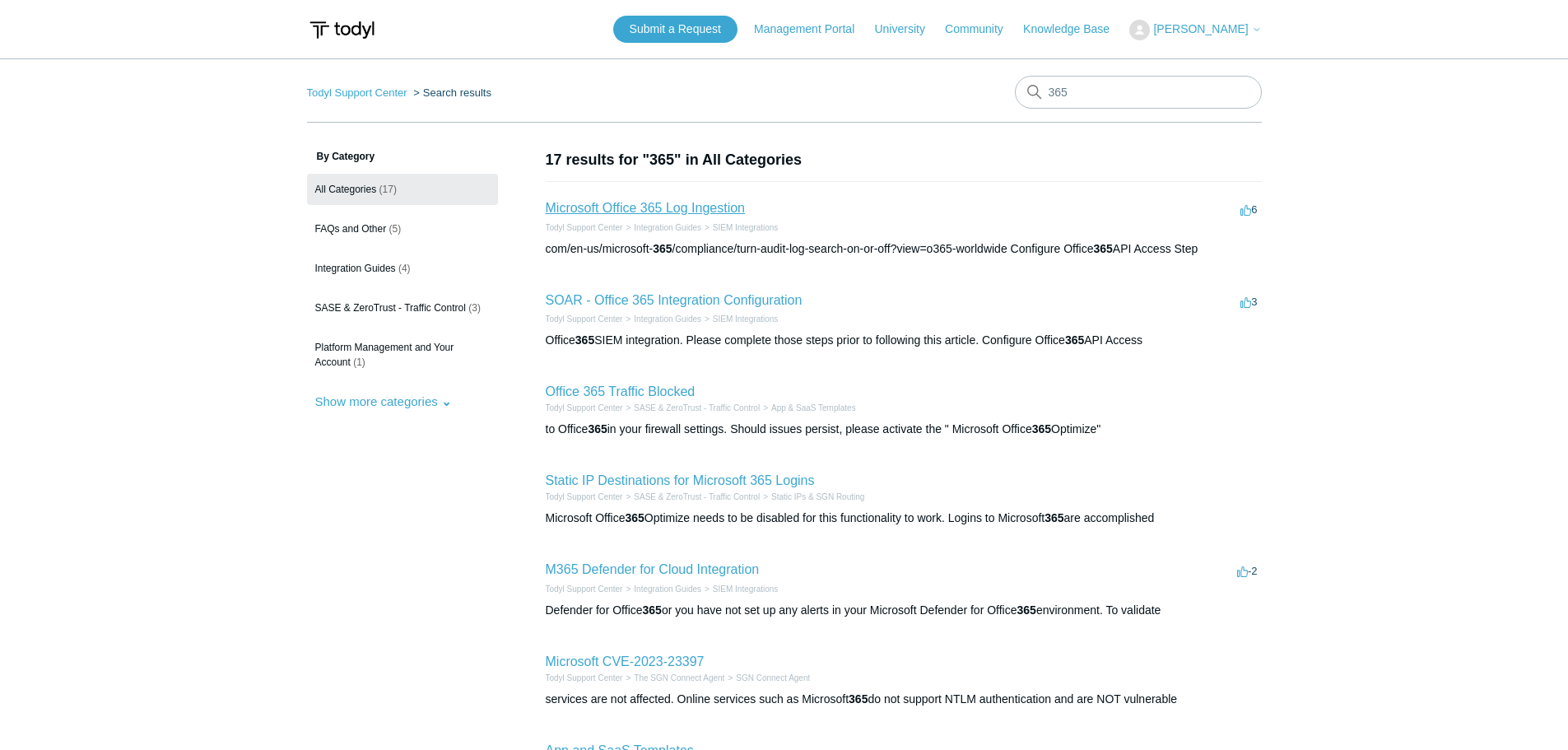
click at [626, 202] on link "Microsoft Office 365 Log Ingestion" at bounding box center [646, 208] width 200 height 14
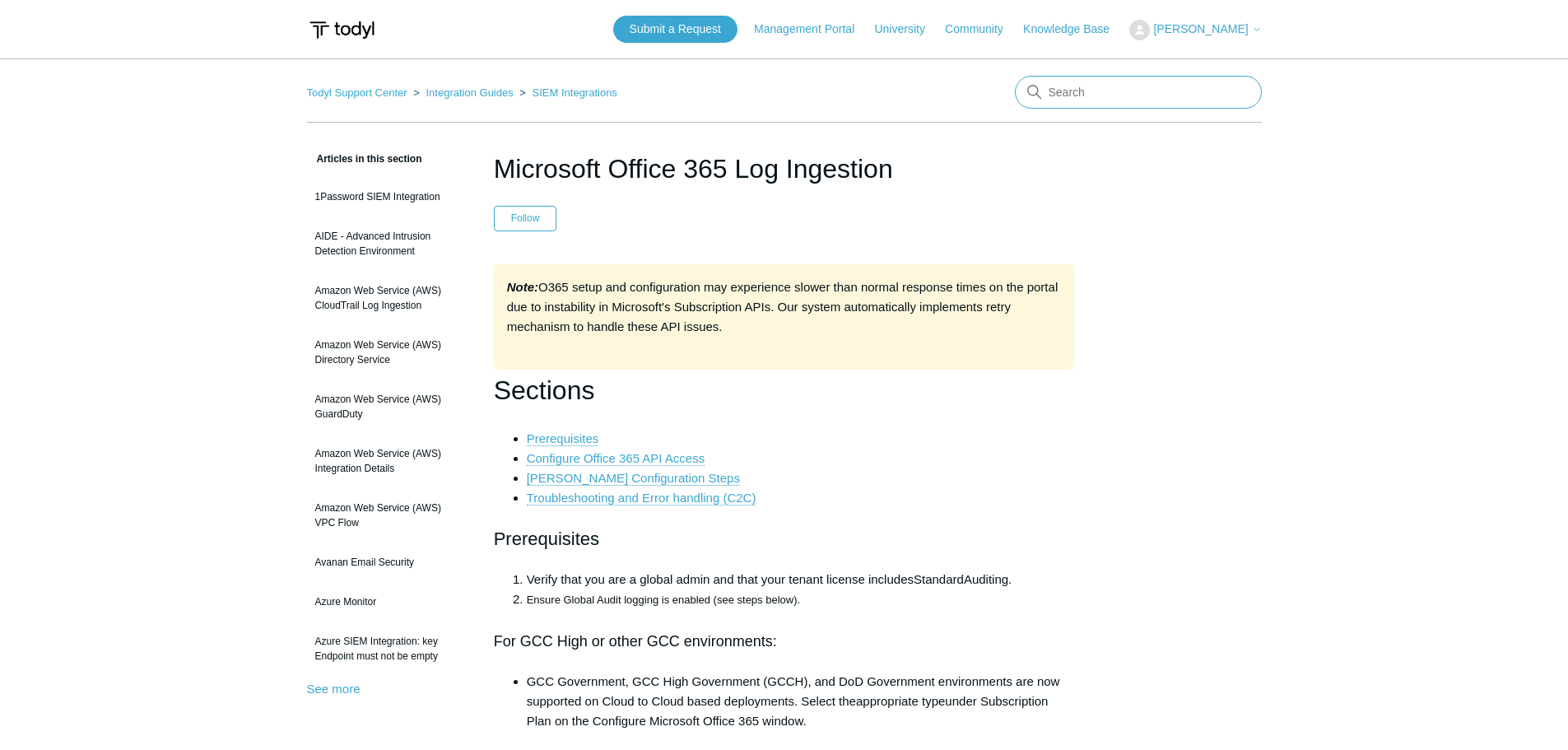
click at [1111, 91] on input "Search" at bounding box center [1138, 91] width 247 height 33
type input "soar"
drag, startPoint x: 901, startPoint y: 172, endPoint x: 474, endPoint y: 171, distance: 427.0
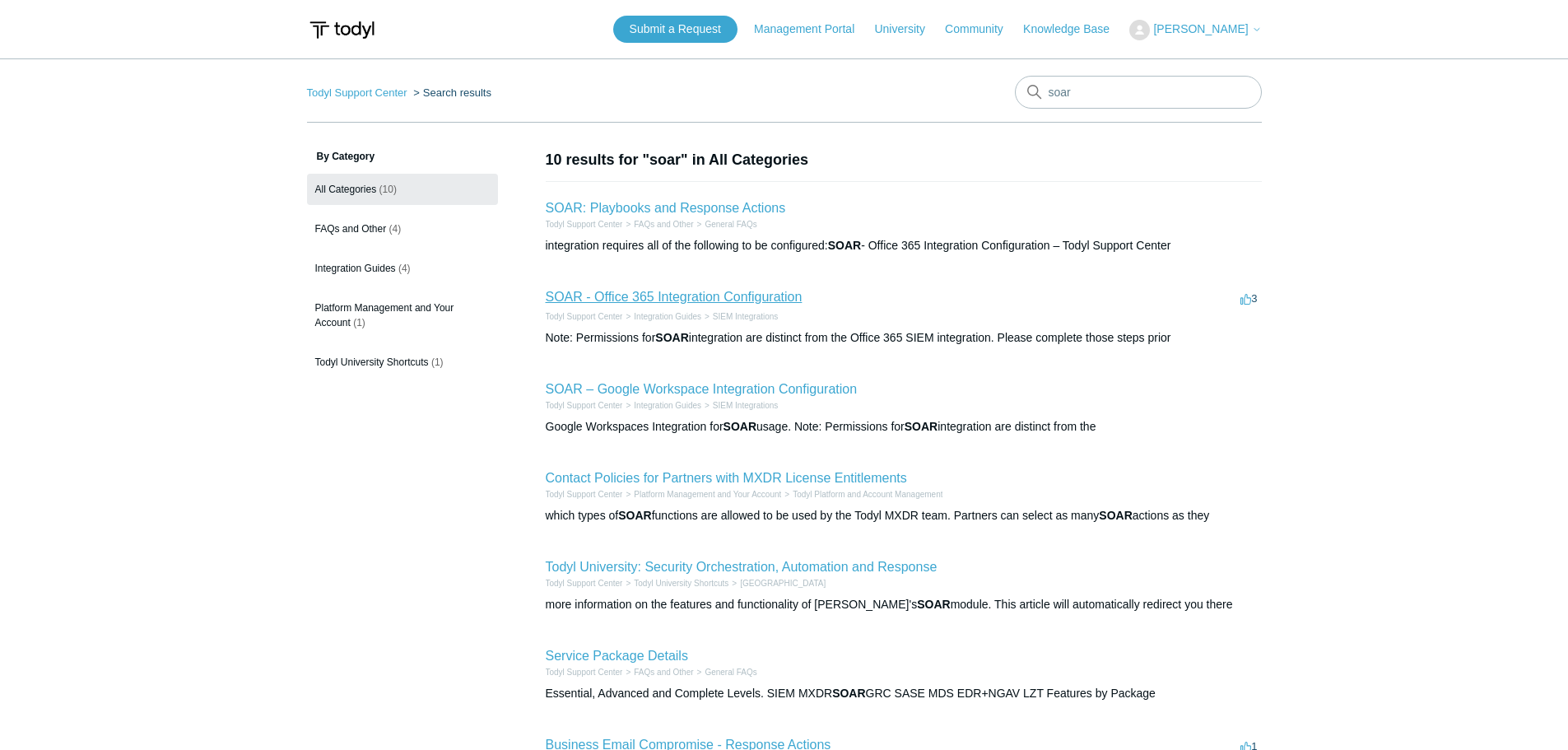
click at [684, 292] on link "SOAR - Office 365 Integration Configuration" at bounding box center [674, 297] width 257 height 14
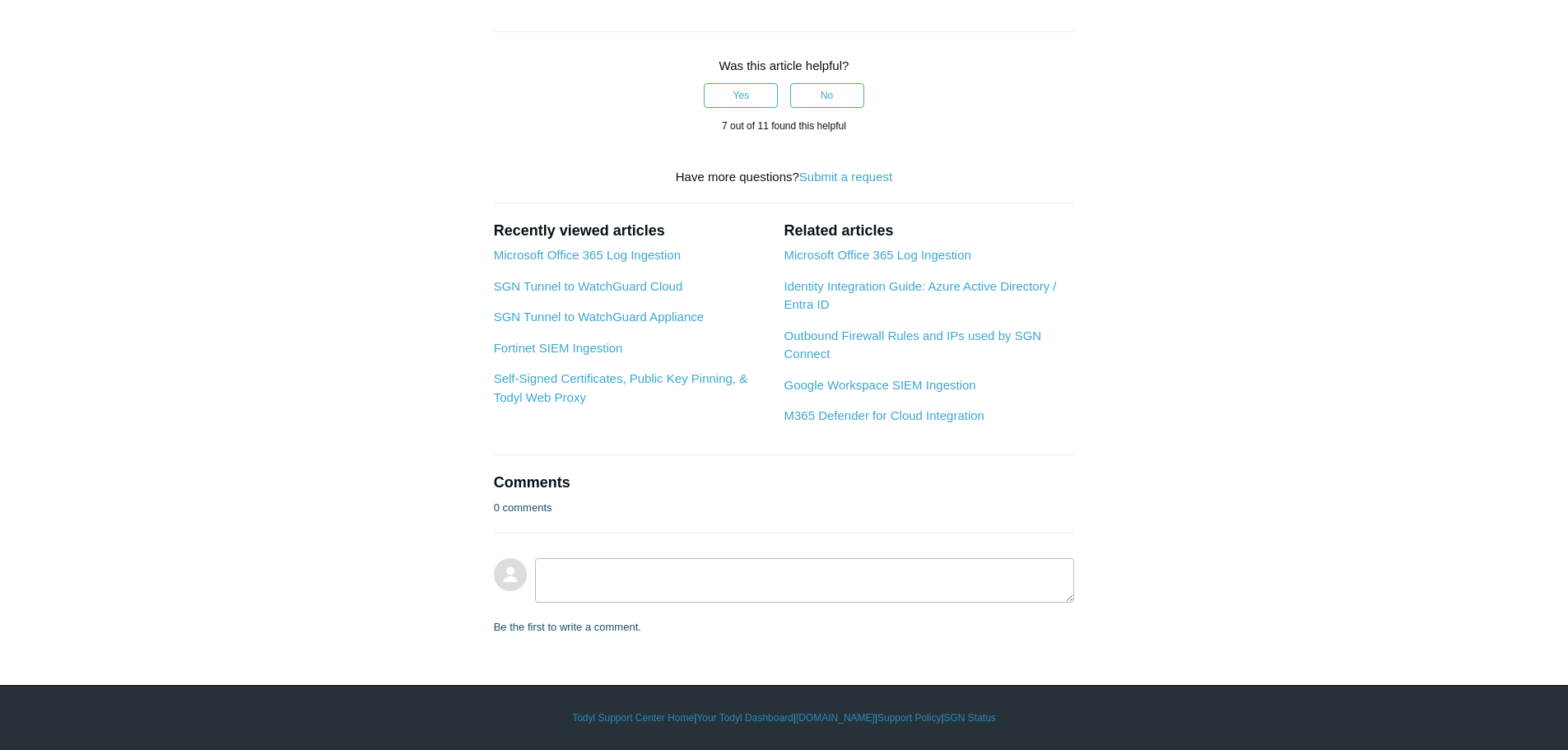
scroll to position [1564, 0]
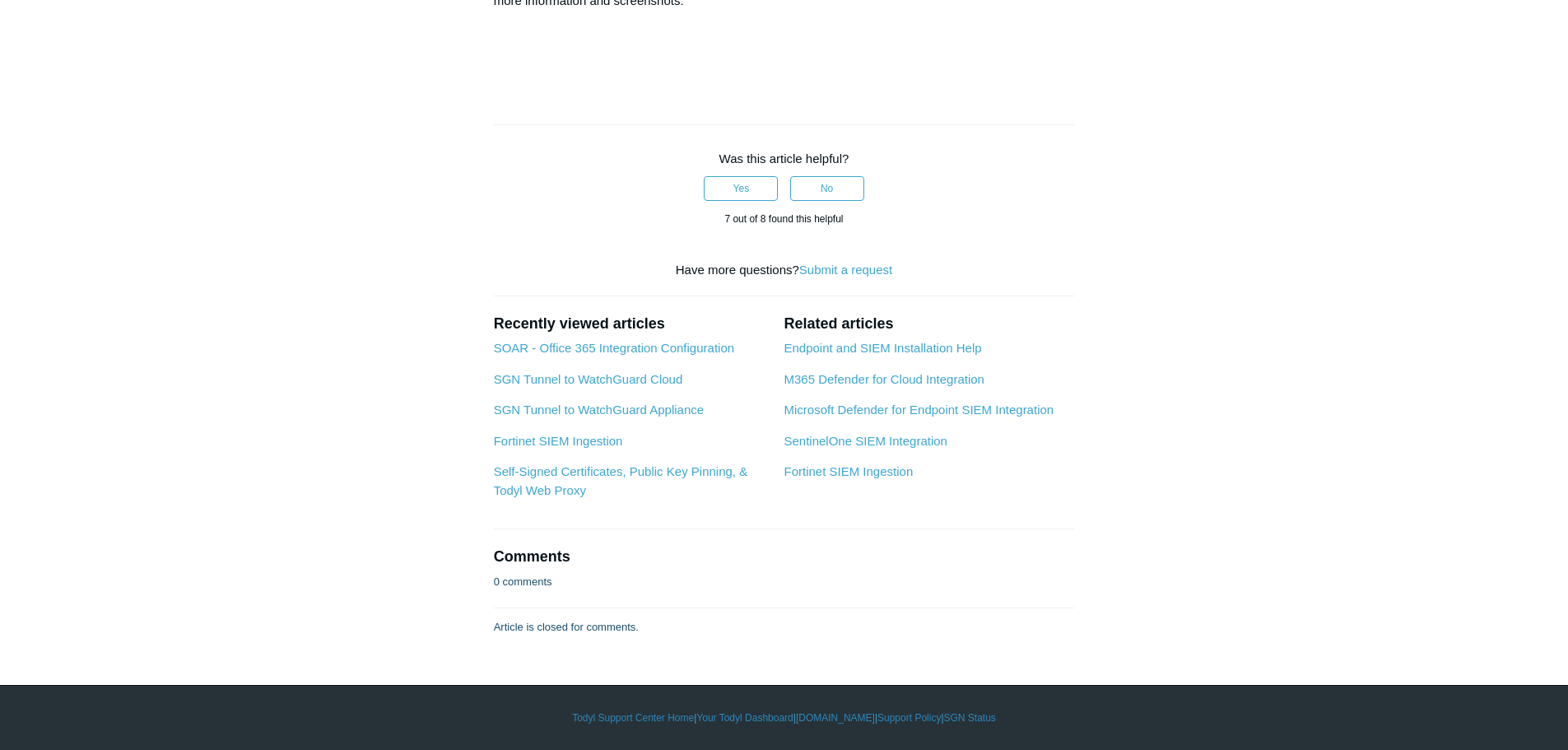
scroll to position [6176, 0]
drag, startPoint x: 690, startPoint y: 327, endPoint x: 497, endPoint y: 318, distance: 193.2
drag, startPoint x: 902, startPoint y: 292, endPoint x: 508, endPoint y: 293, distance: 394.0
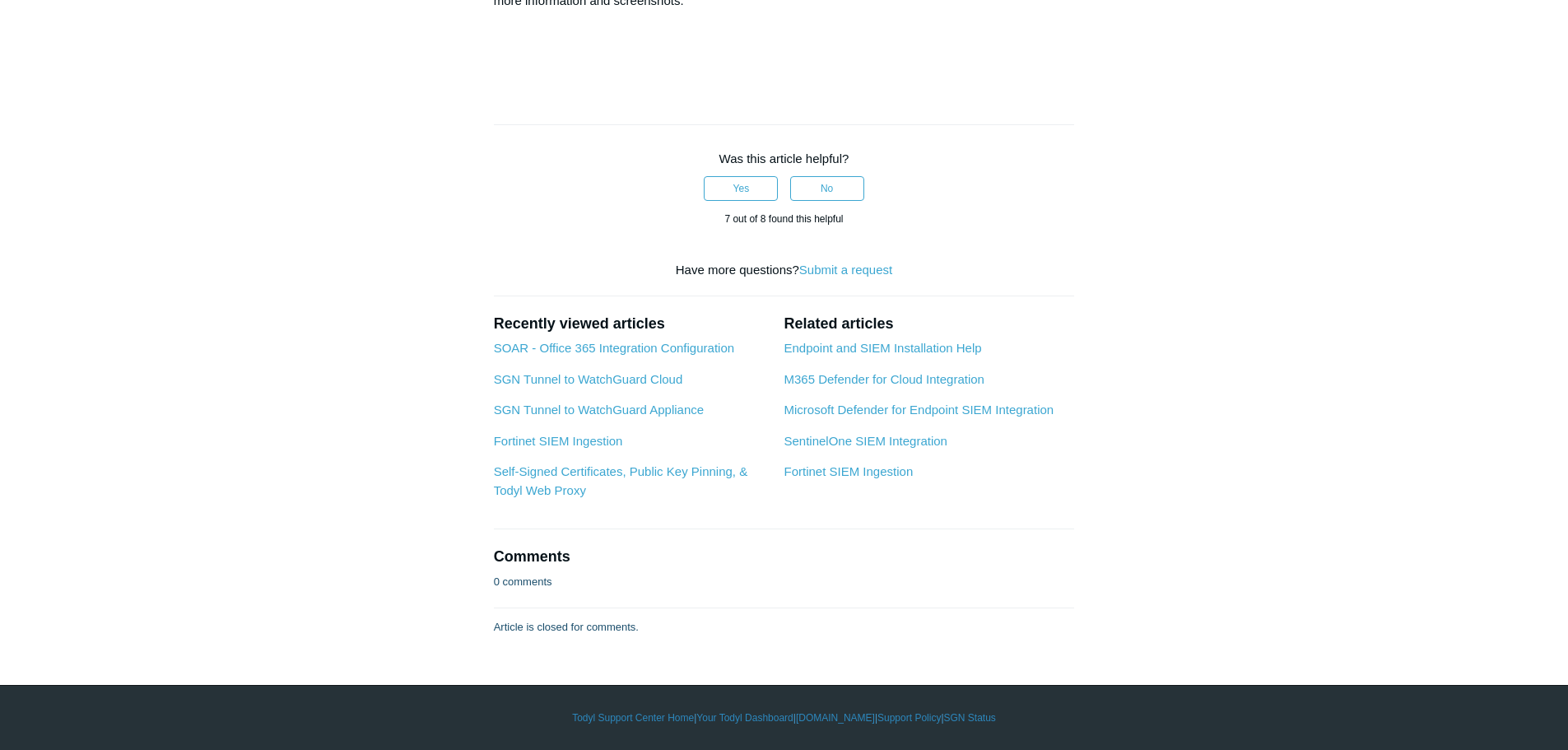
drag, startPoint x: 875, startPoint y: 293, endPoint x: 500, endPoint y: 287, distance: 375.0
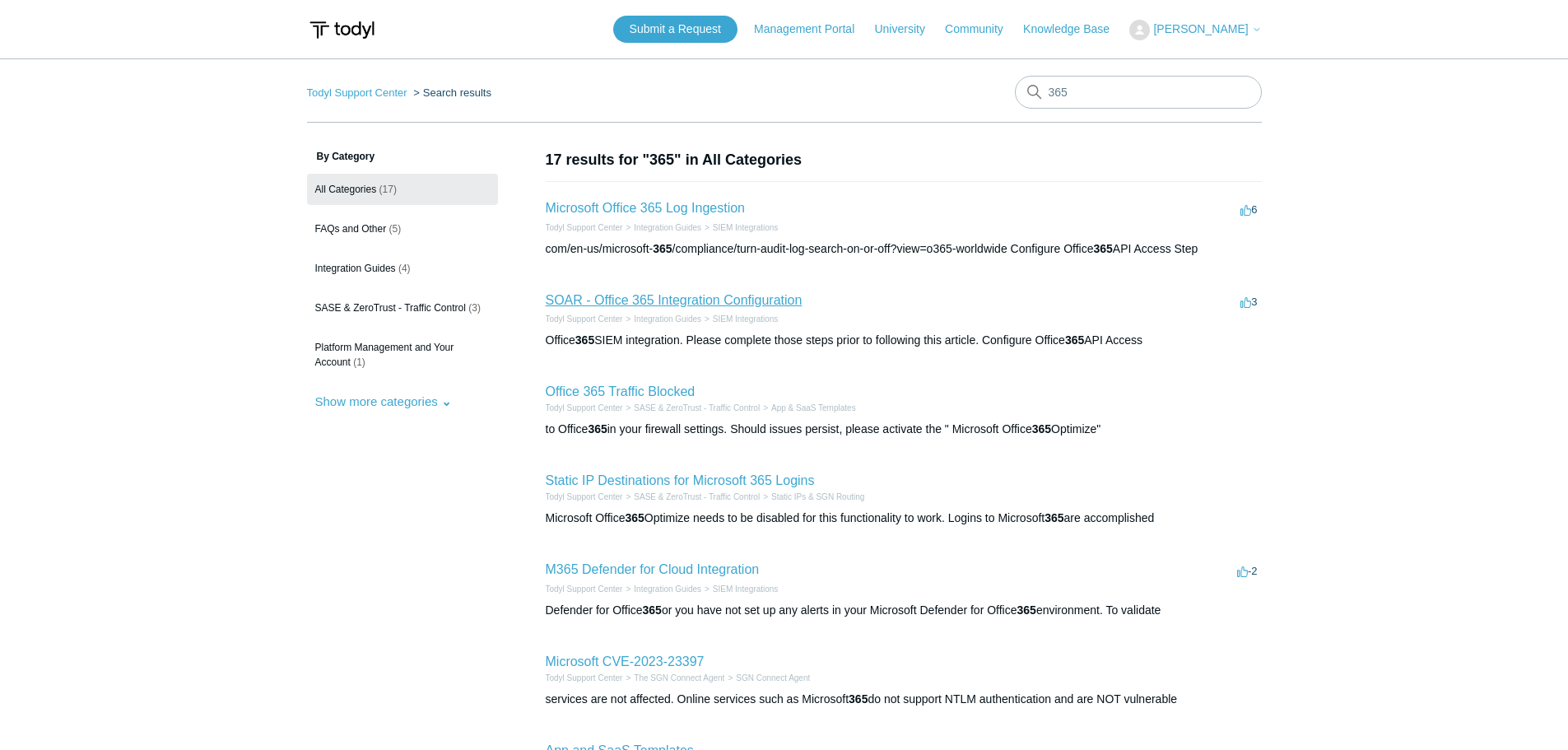
click at [710, 300] on link "SOAR - Office 365 Integration Configuration" at bounding box center [674, 300] width 257 height 14
click at [668, 206] on link "Microsoft Office 365 Log Ingestion" at bounding box center [646, 208] width 200 height 14
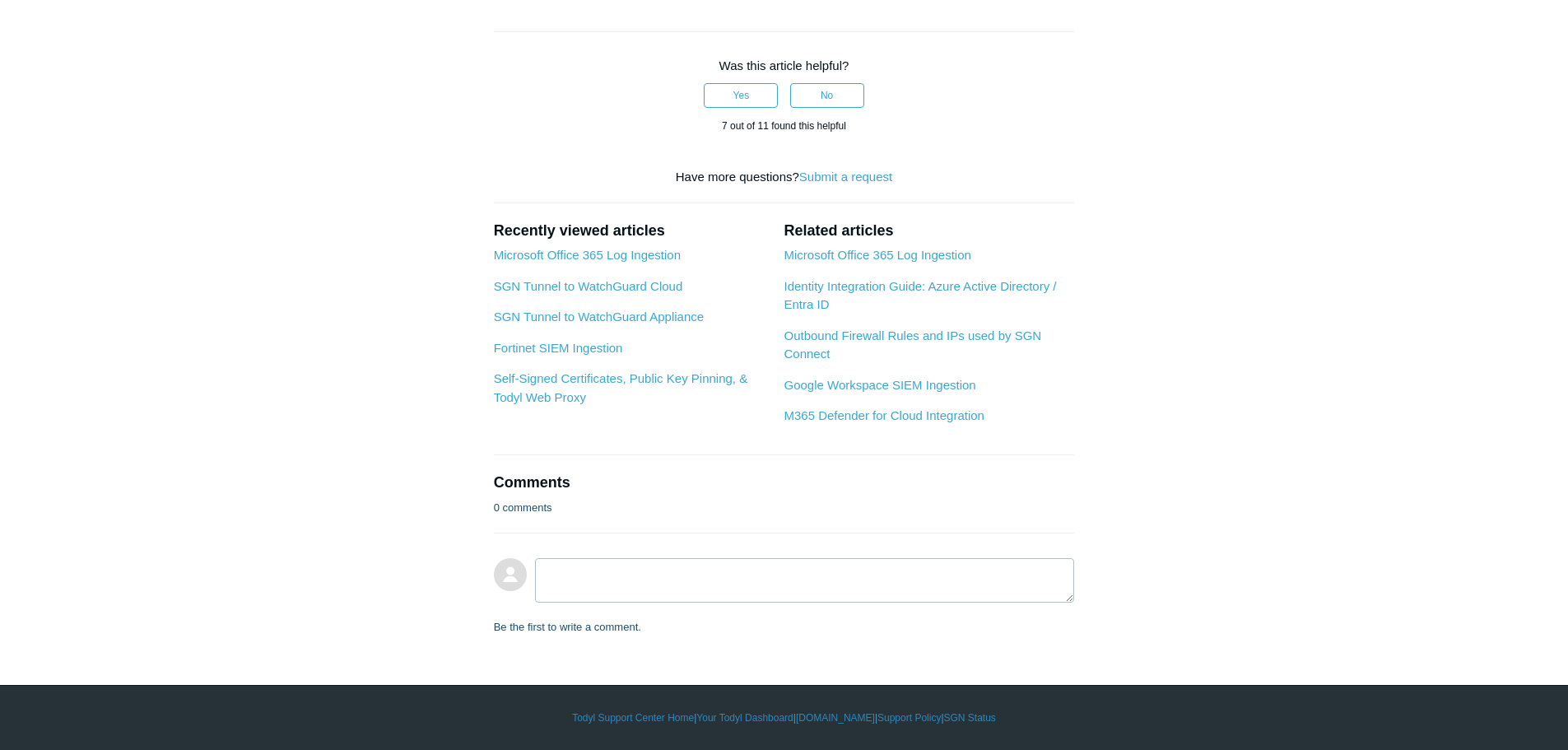
scroll to position [2411, 0]
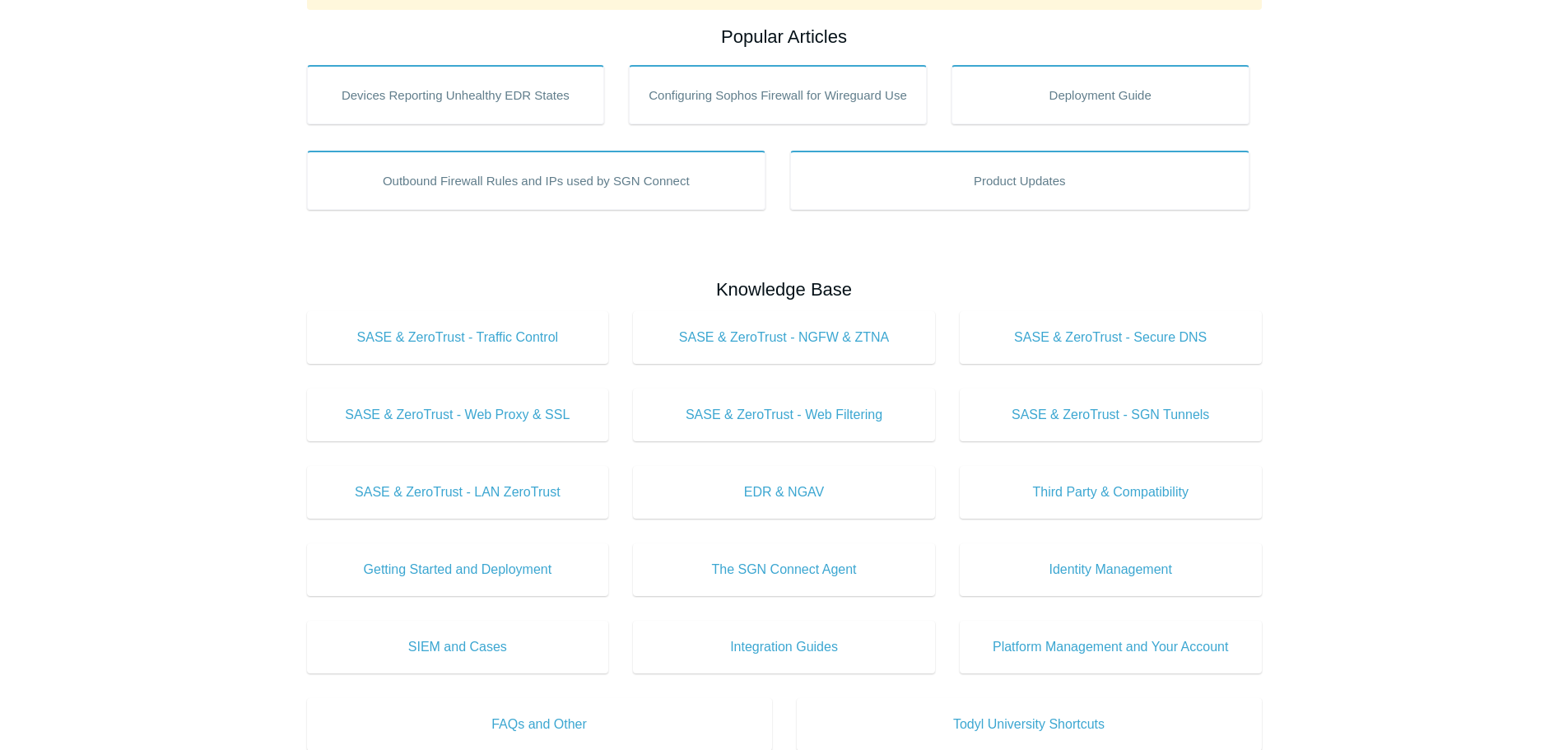
scroll to position [25, 0]
